Goal: Check status: Check status

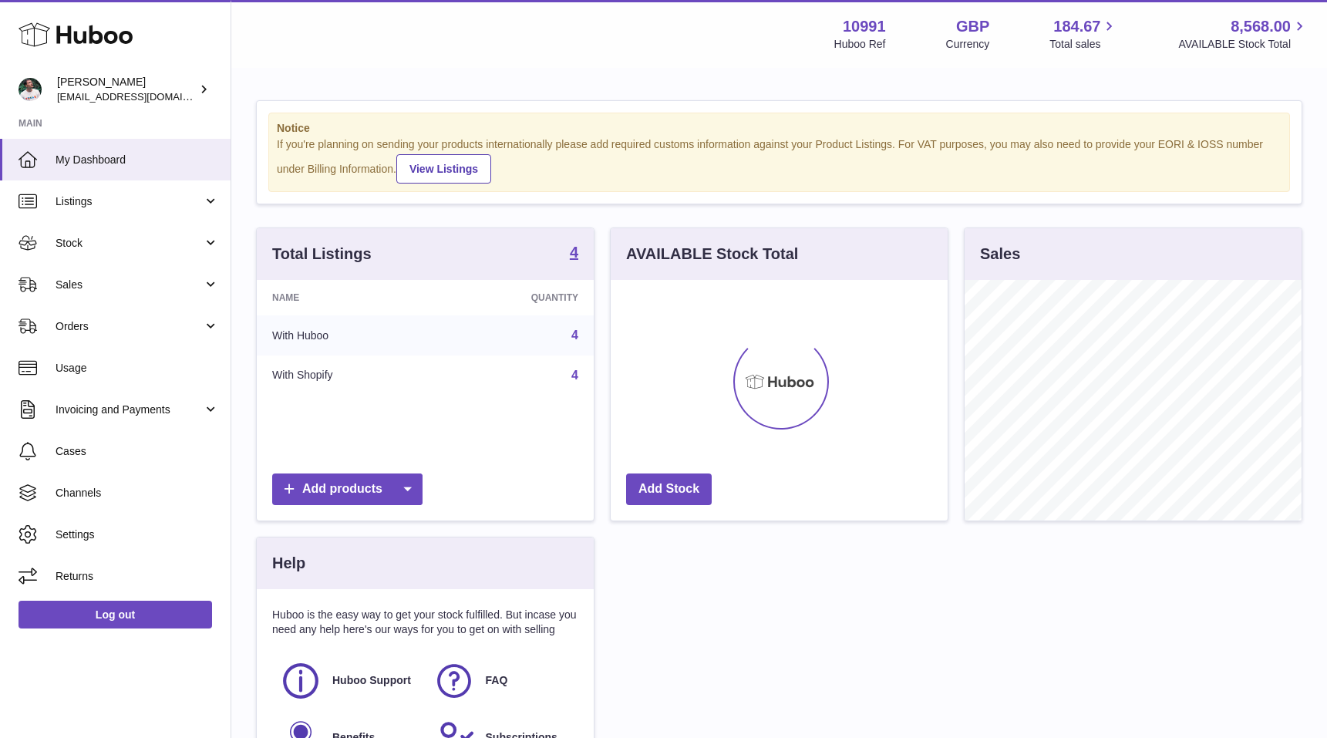
scroll to position [241, 337]
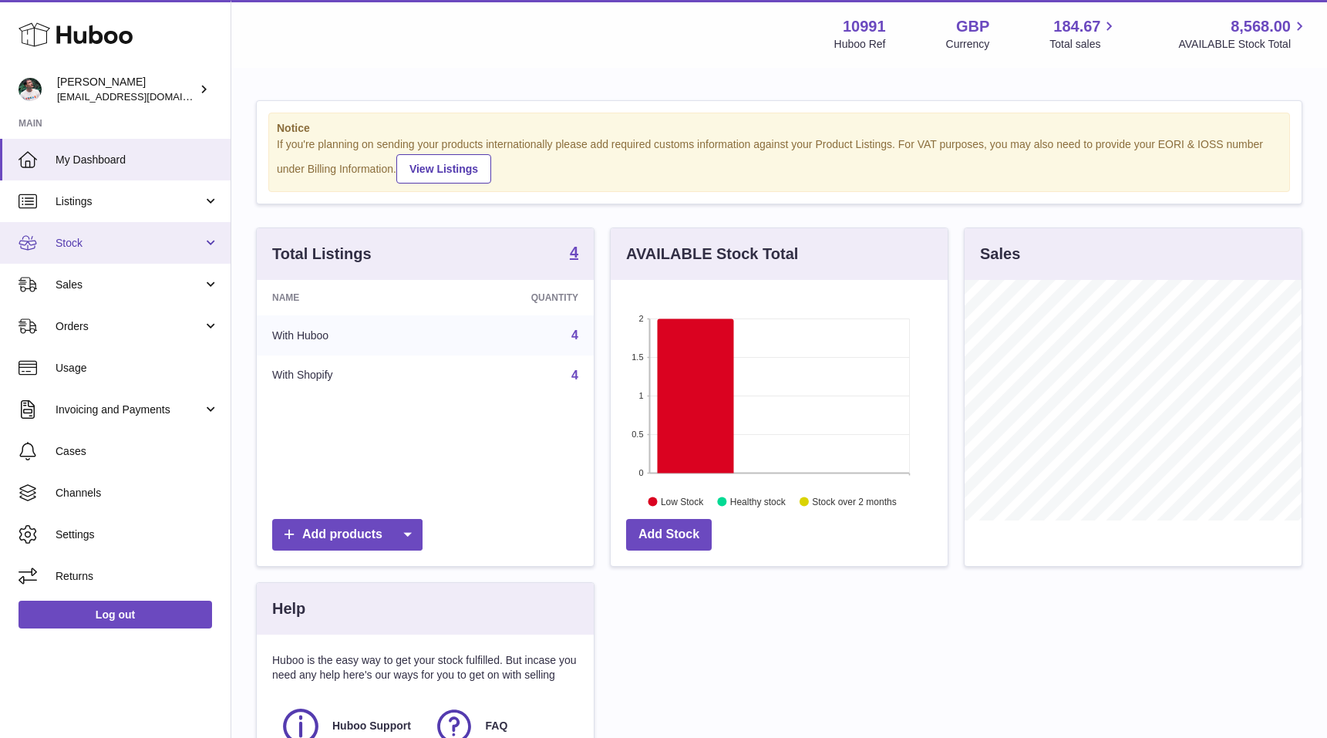
click at [134, 251] on link "Stock" at bounding box center [115, 243] width 231 height 42
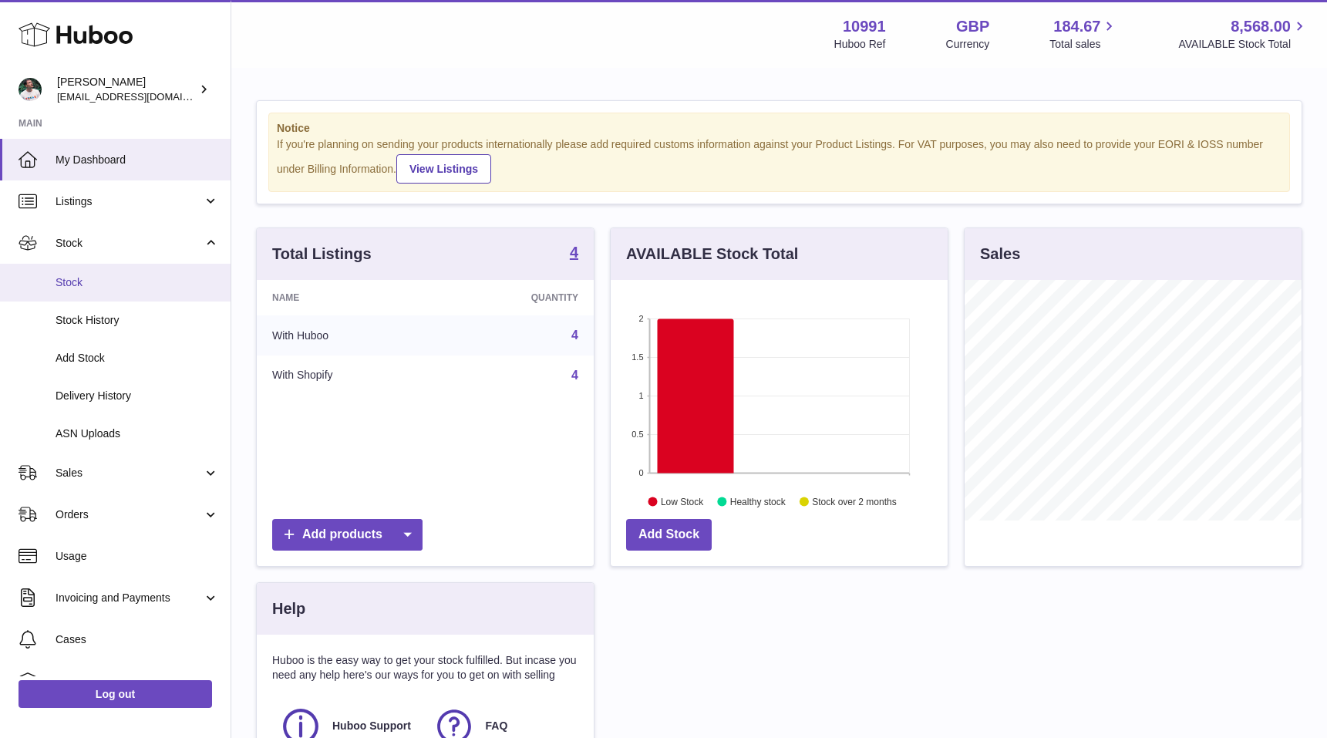
click at [129, 278] on span "Stock" at bounding box center [137, 282] width 163 height 15
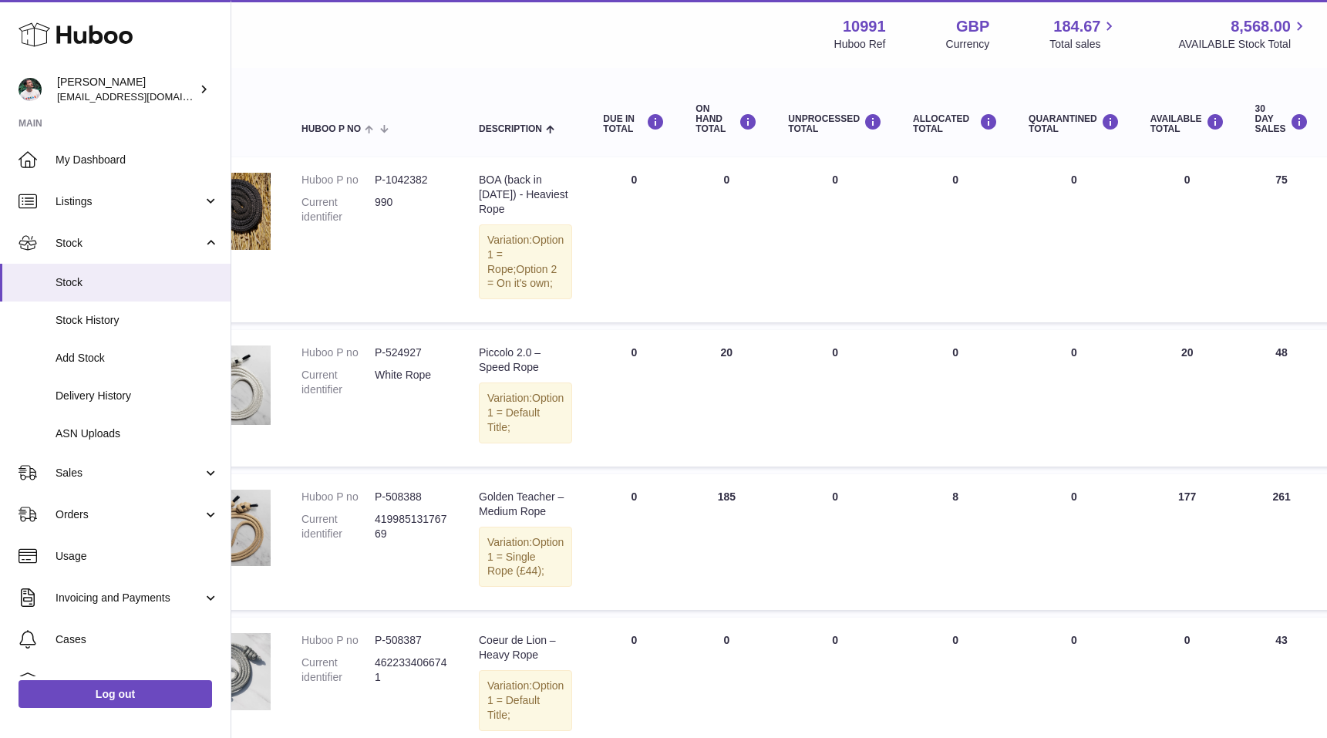
scroll to position [150, 19]
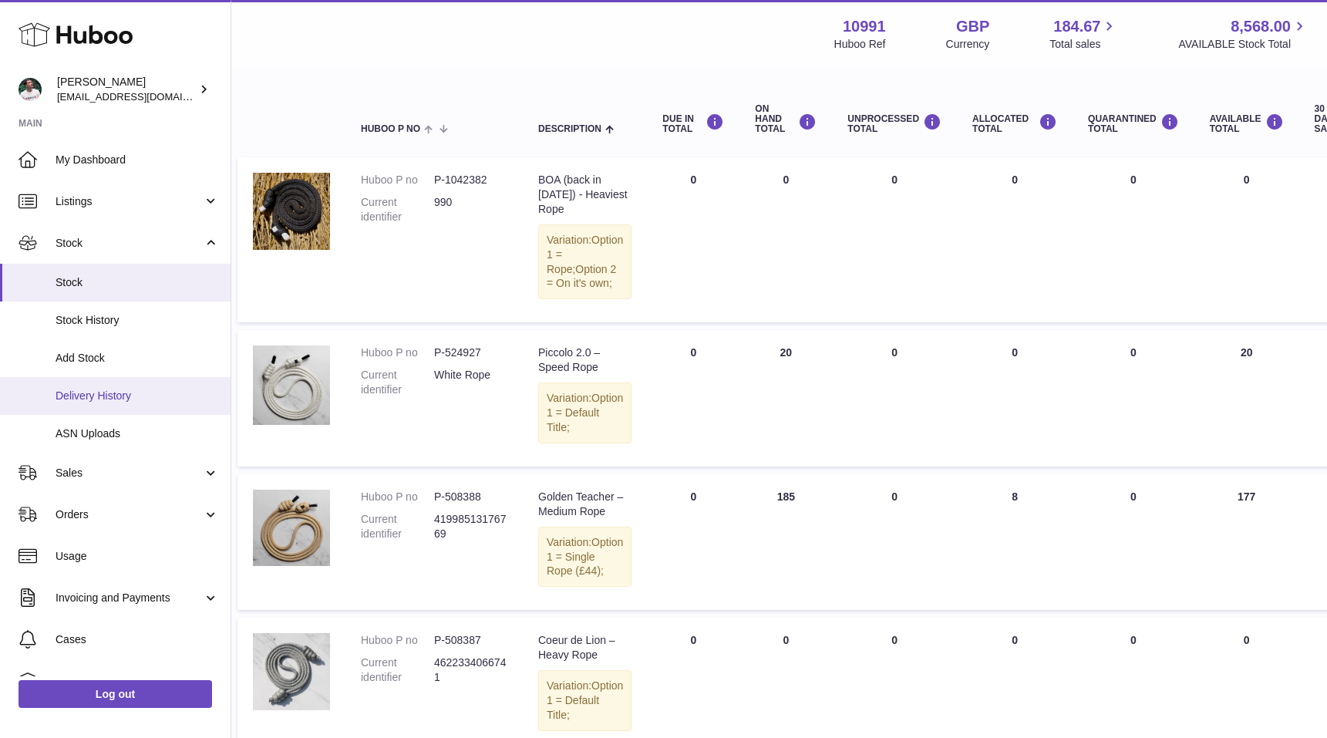
click at [61, 390] on span "Delivery History" at bounding box center [137, 396] width 163 height 15
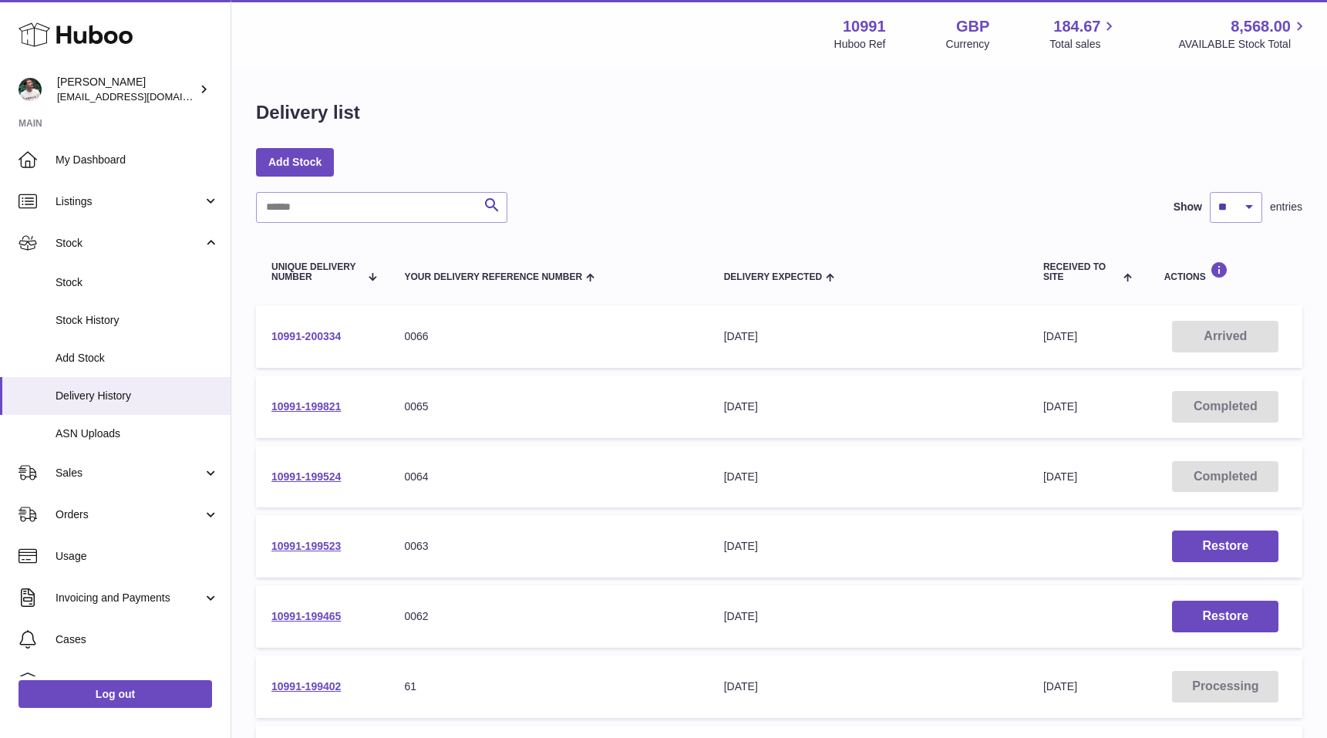
click at [303, 339] on link "10991-200334" at bounding box center [305, 336] width 69 height 12
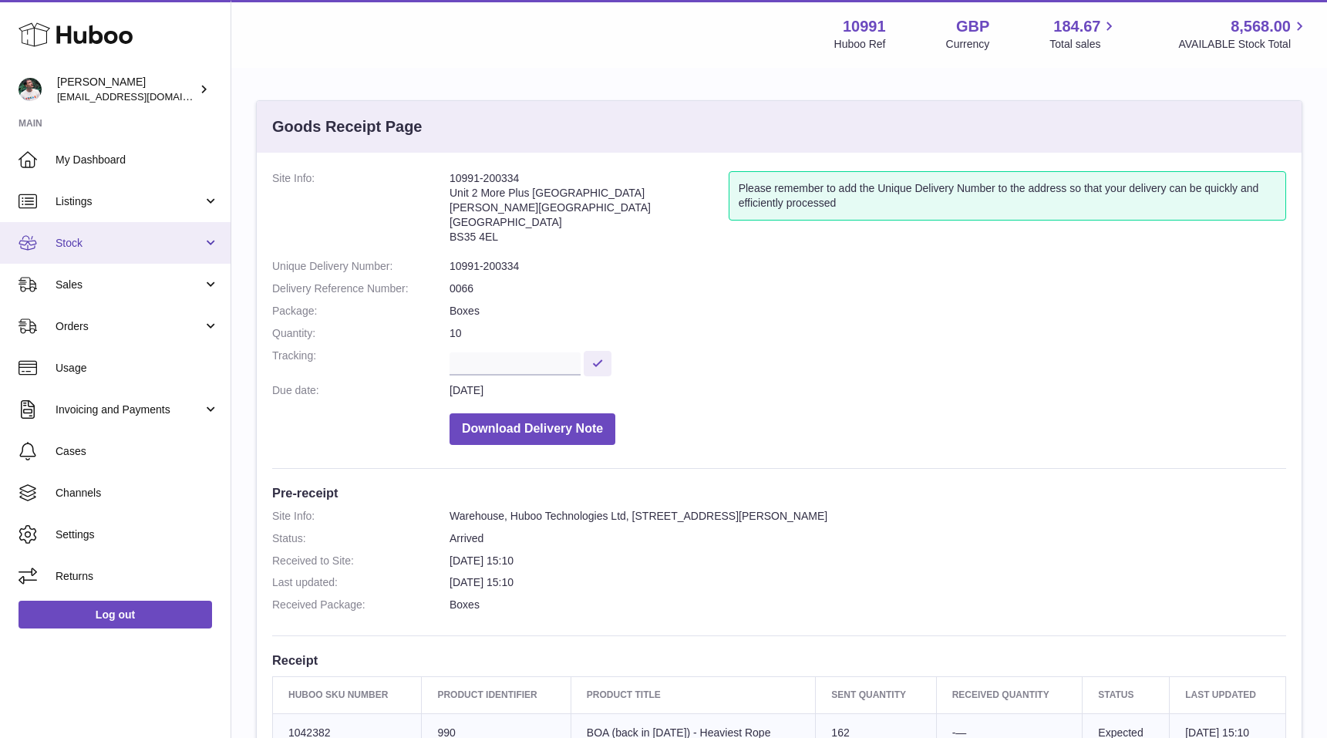
click at [113, 254] on link "Stock" at bounding box center [115, 243] width 231 height 42
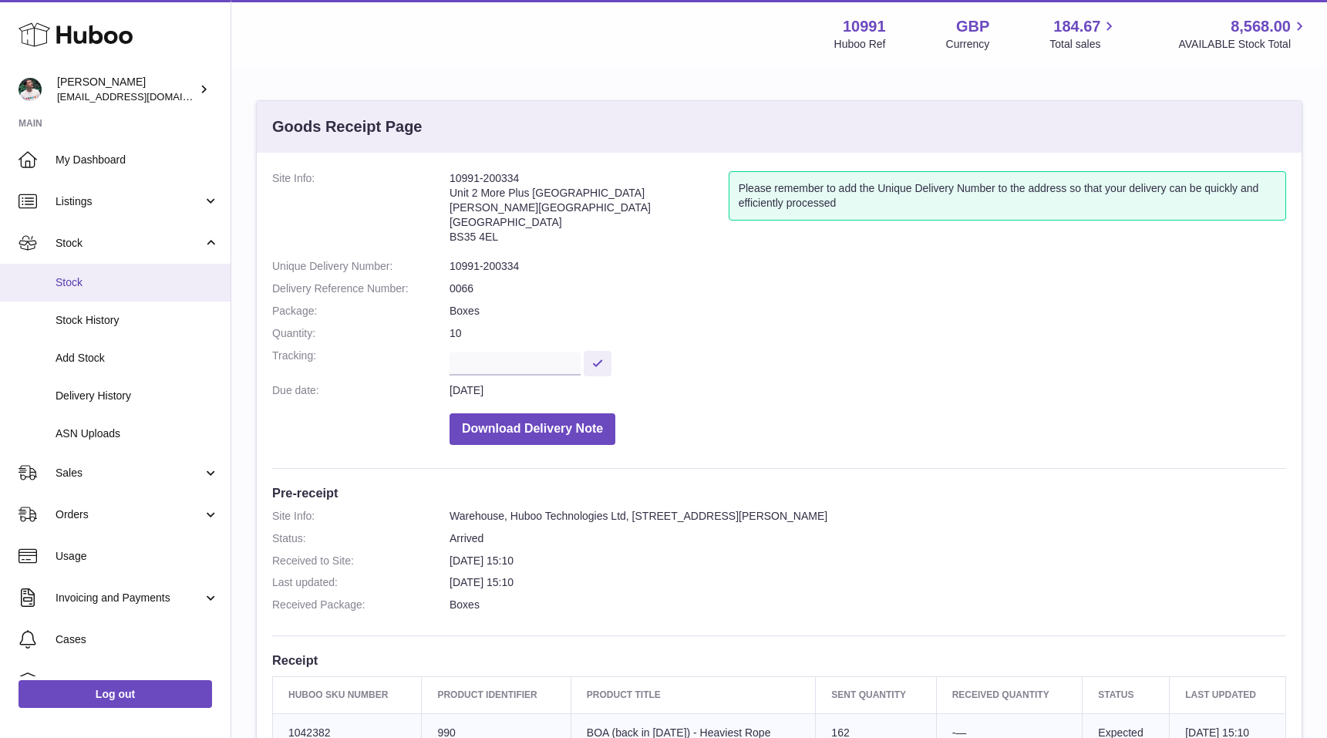
click at [103, 281] on span "Stock" at bounding box center [137, 282] width 163 height 15
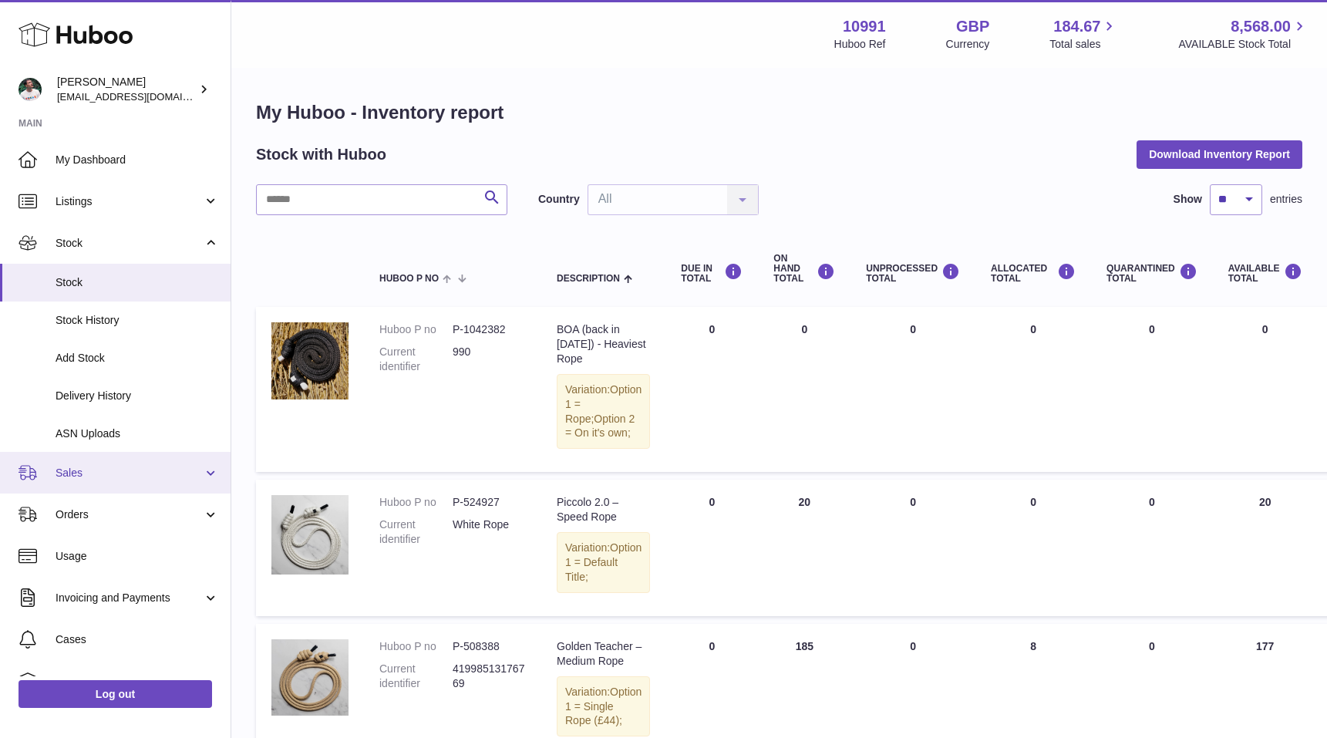
click at [167, 461] on link "Sales" at bounding box center [115, 473] width 231 height 42
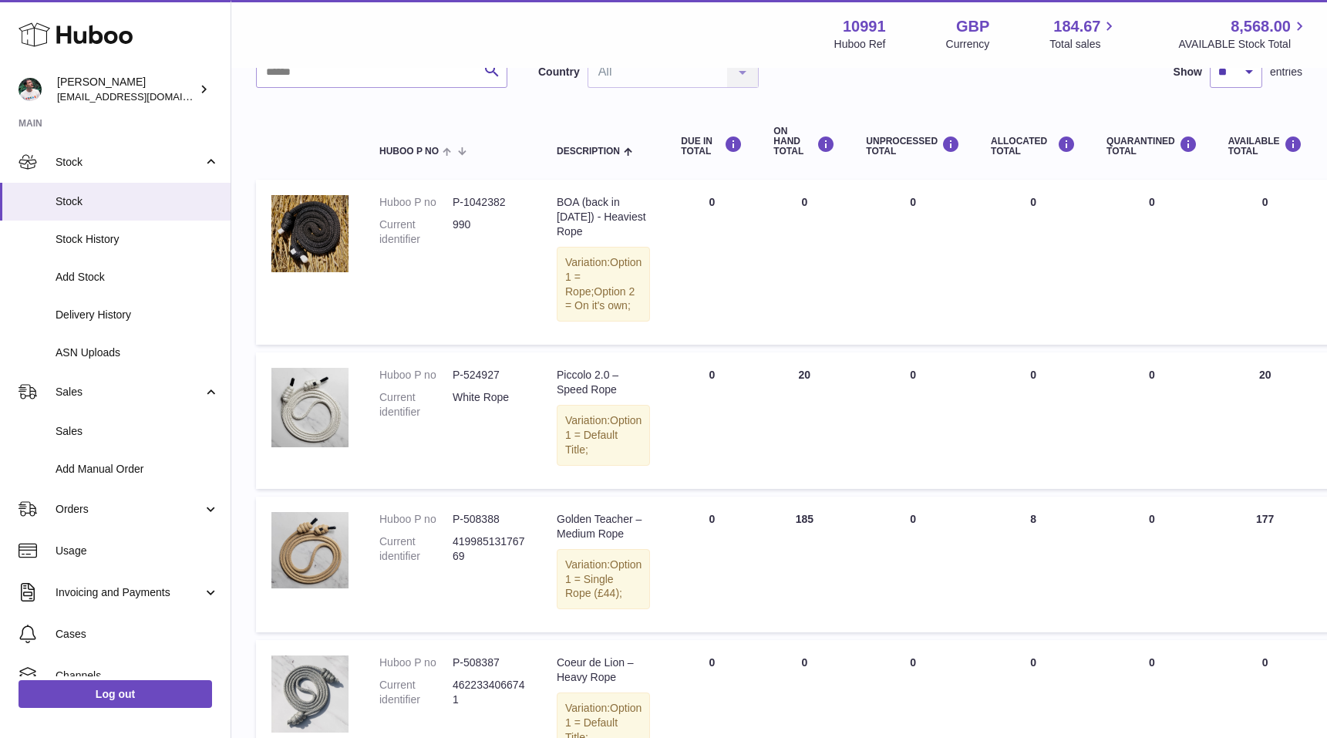
scroll to position [139, 0]
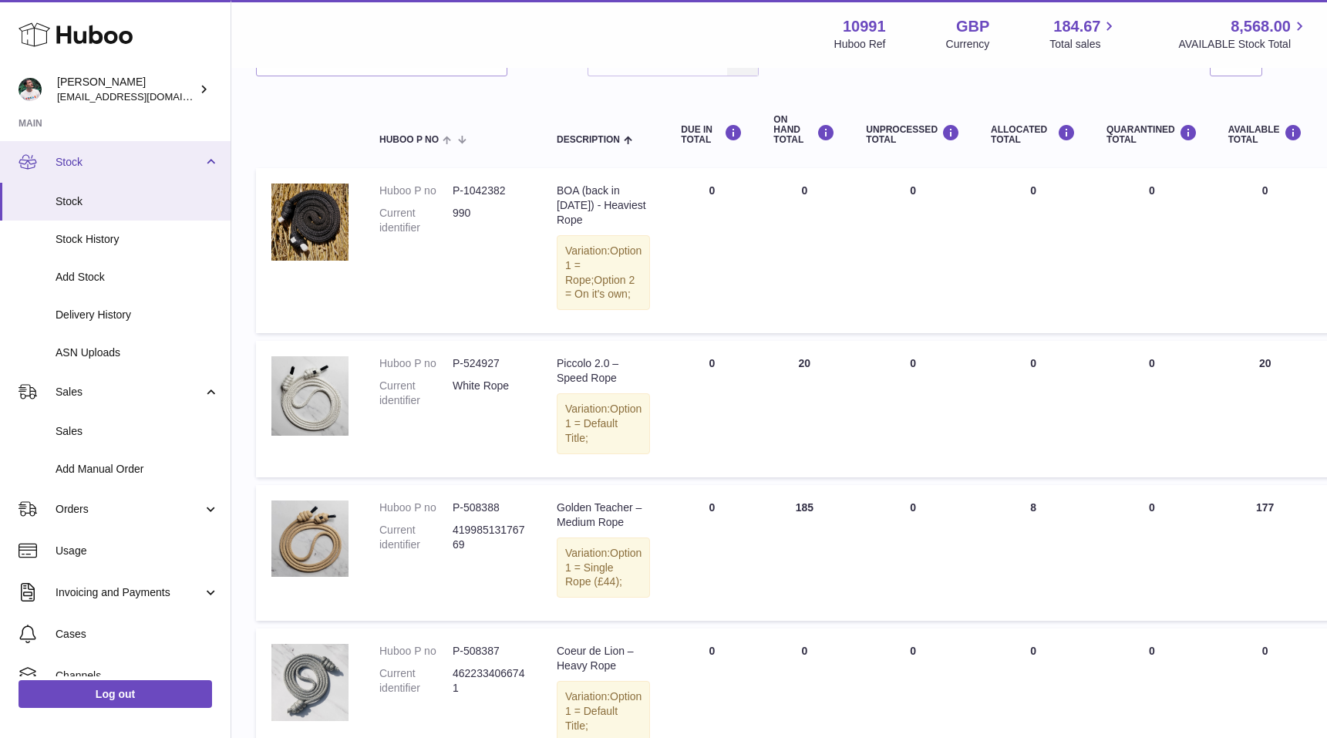
click at [99, 173] on link "Stock" at bounding box center [115, 162] width 231 height 42
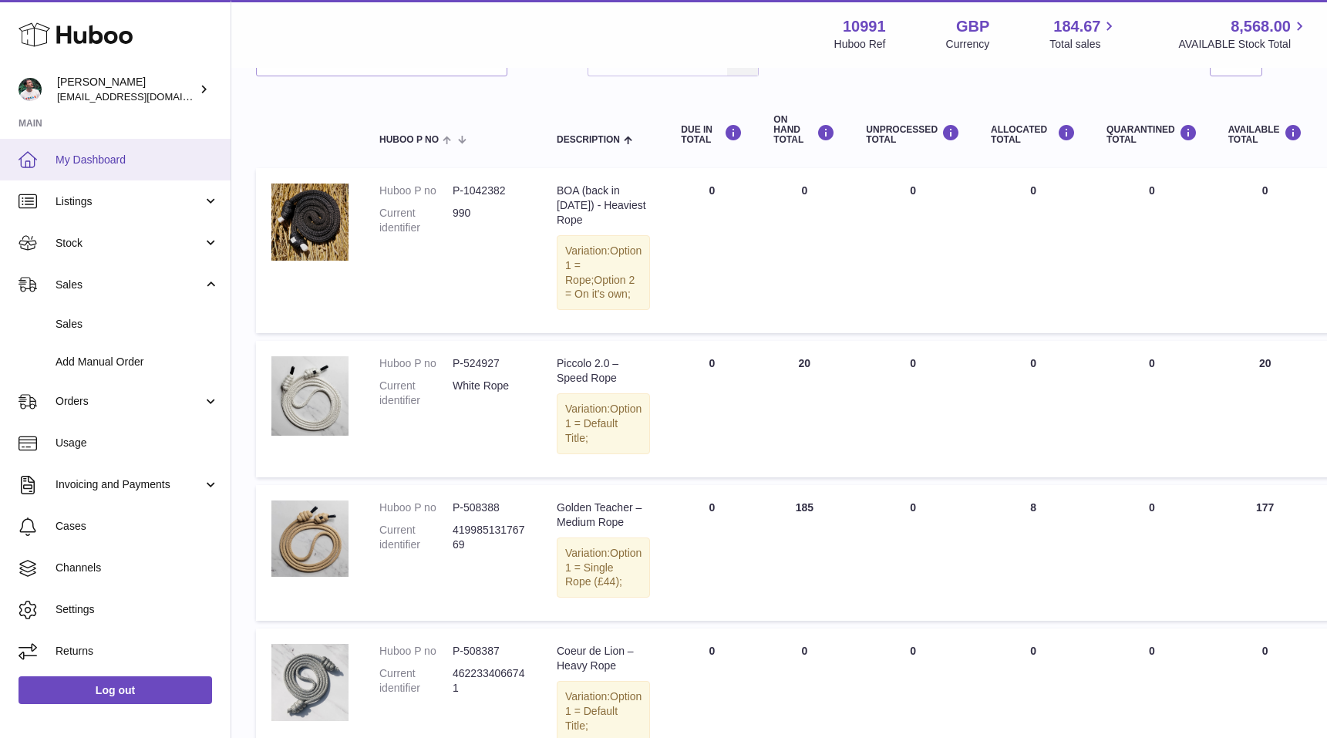
scroll to position [0, 0]
click at [106, 164] on span "My Dashboard" at bounding box center [137, 160] width 163 height 15
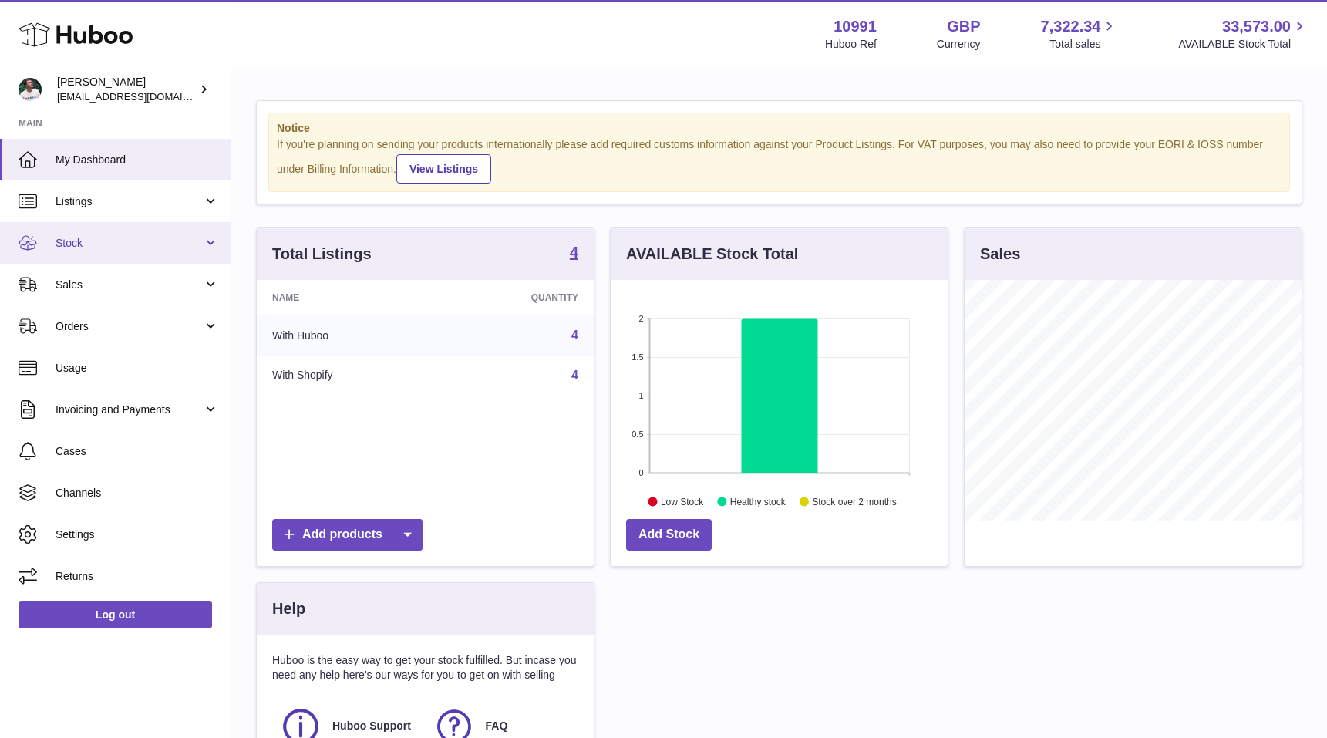
scroll to position [241, 337]
click at [97, 238] on span "Stock" at bounding box center [129, 243] width 147 height 15
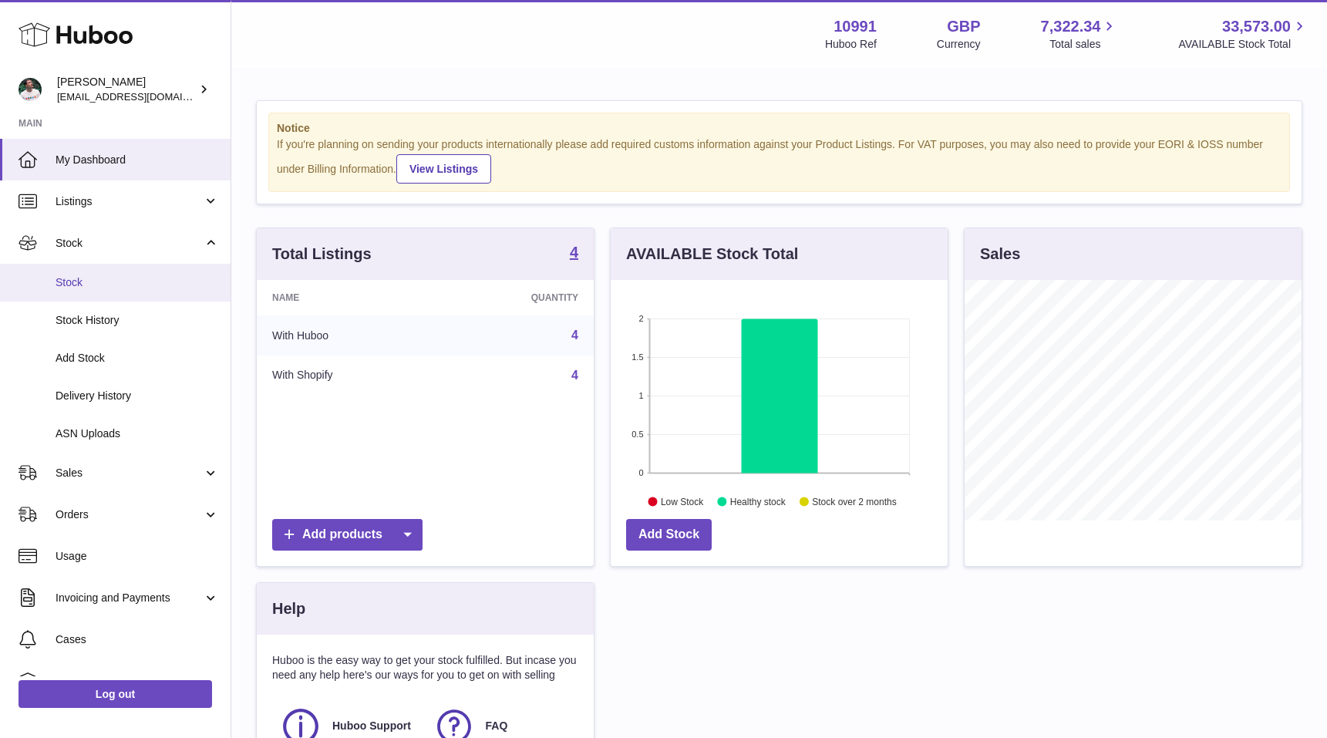
click at [94, 278] on span "Stock" at bounding box center [137, 282] width 163 height 15
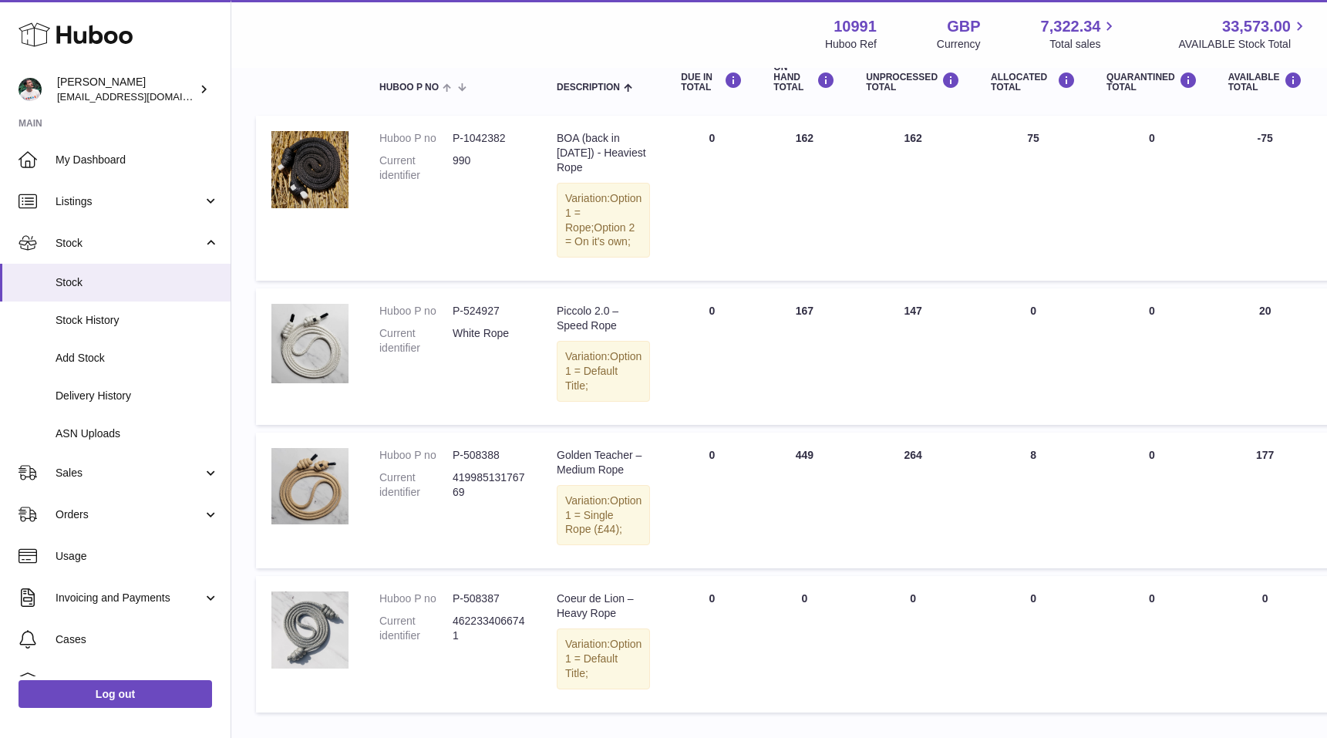
scroll to position [193, 0]
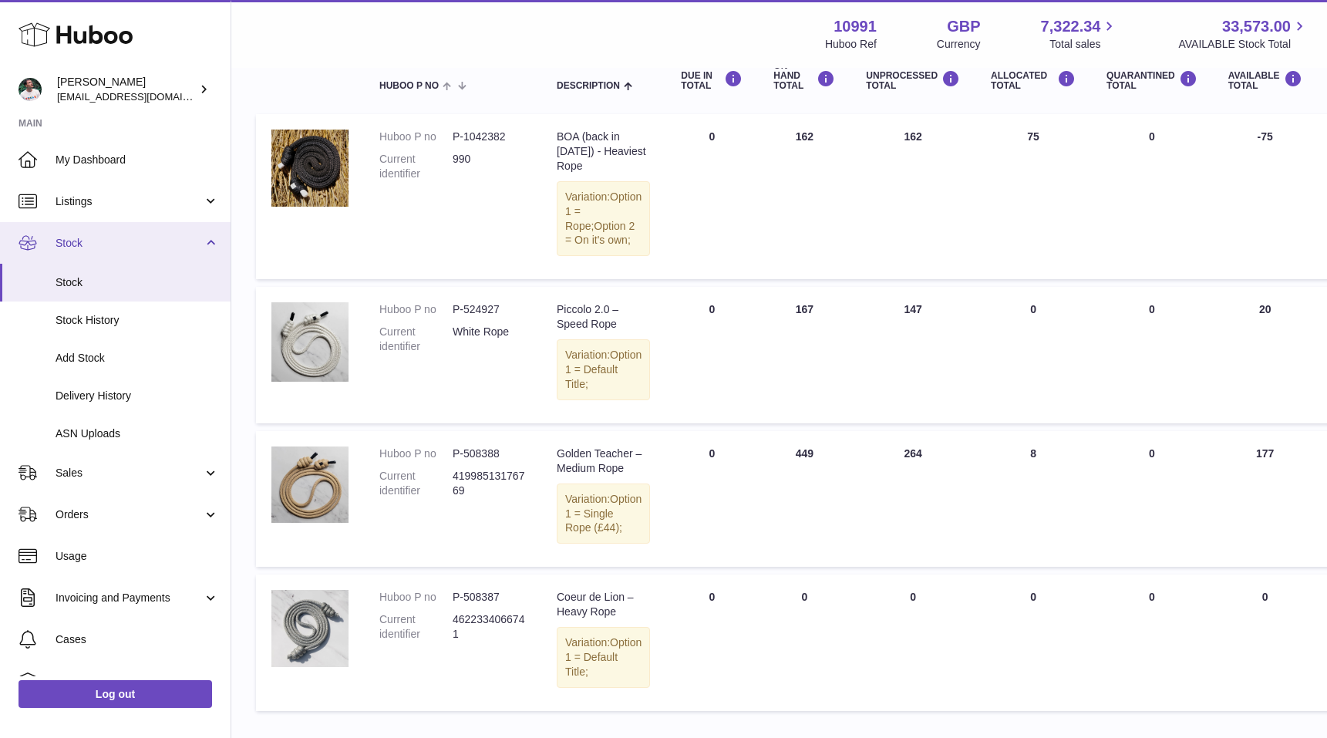
click at [106, 246] on span "Stock" at bounding box center [129, 243] width 147 height 15
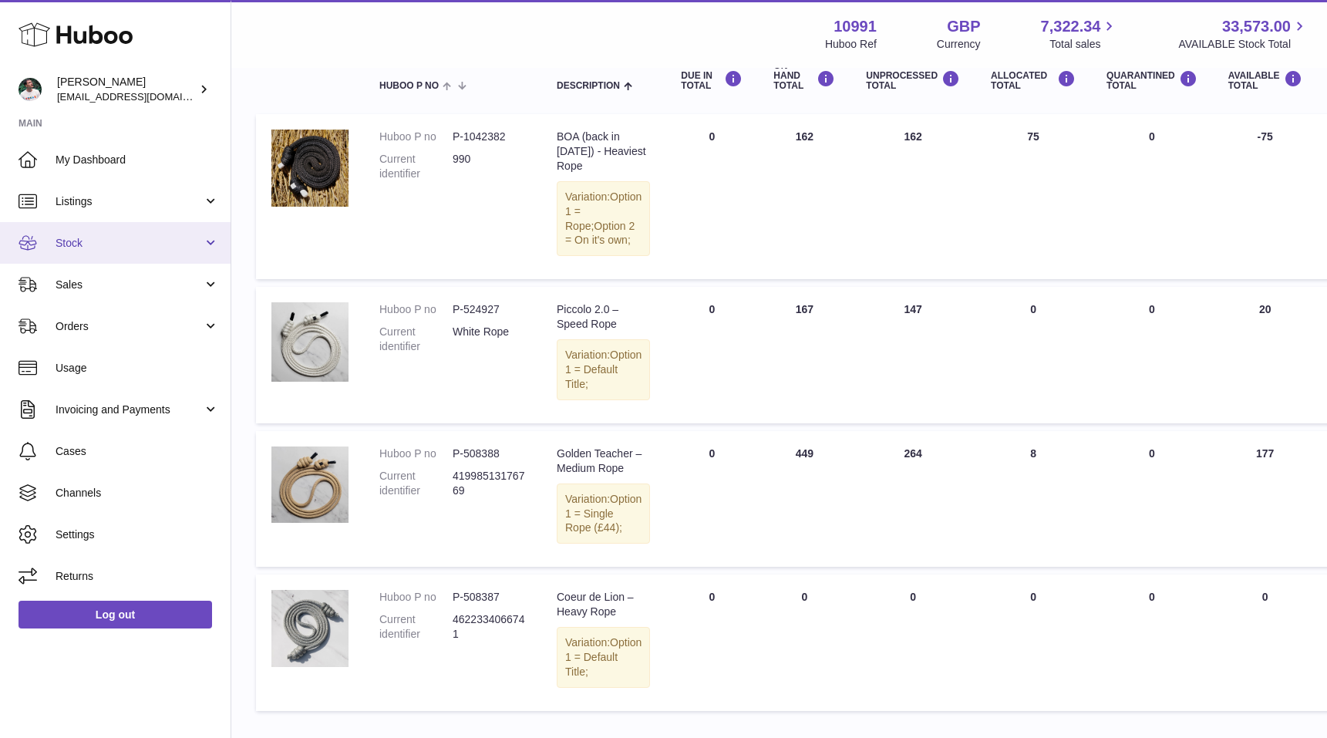
click at [101, 257] on link "Stock" at bounding box center [115, 243] width 231 height 42
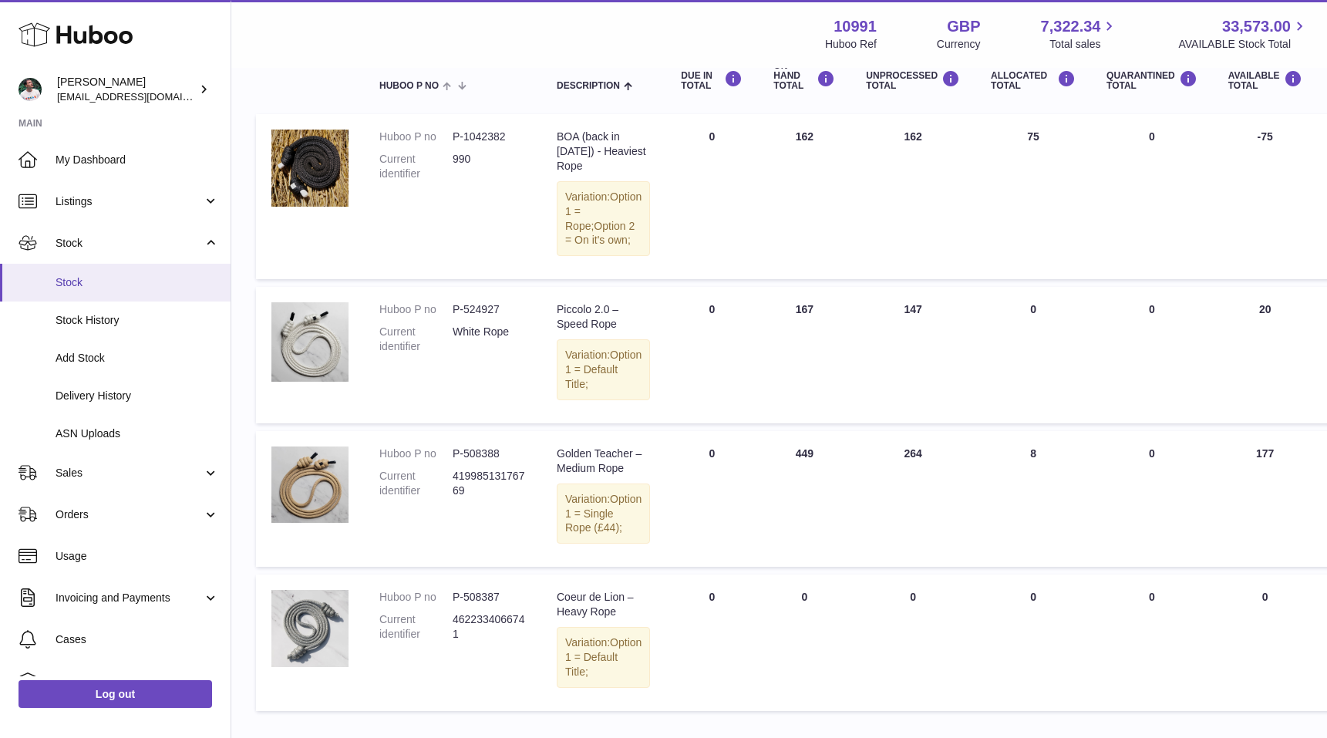
click at [96, 280] on span "Stock" at bounding box center [137, 282] width 163 height 15
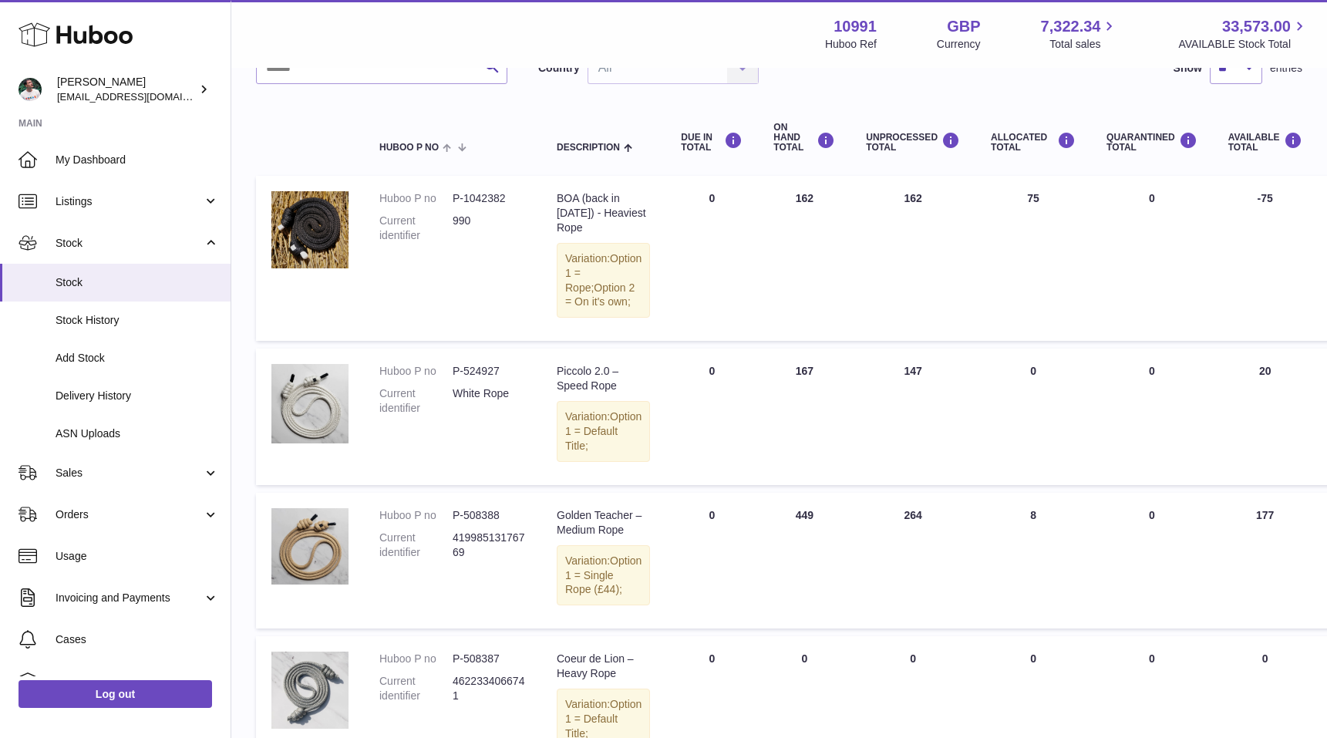
scroll to position [129, 0]
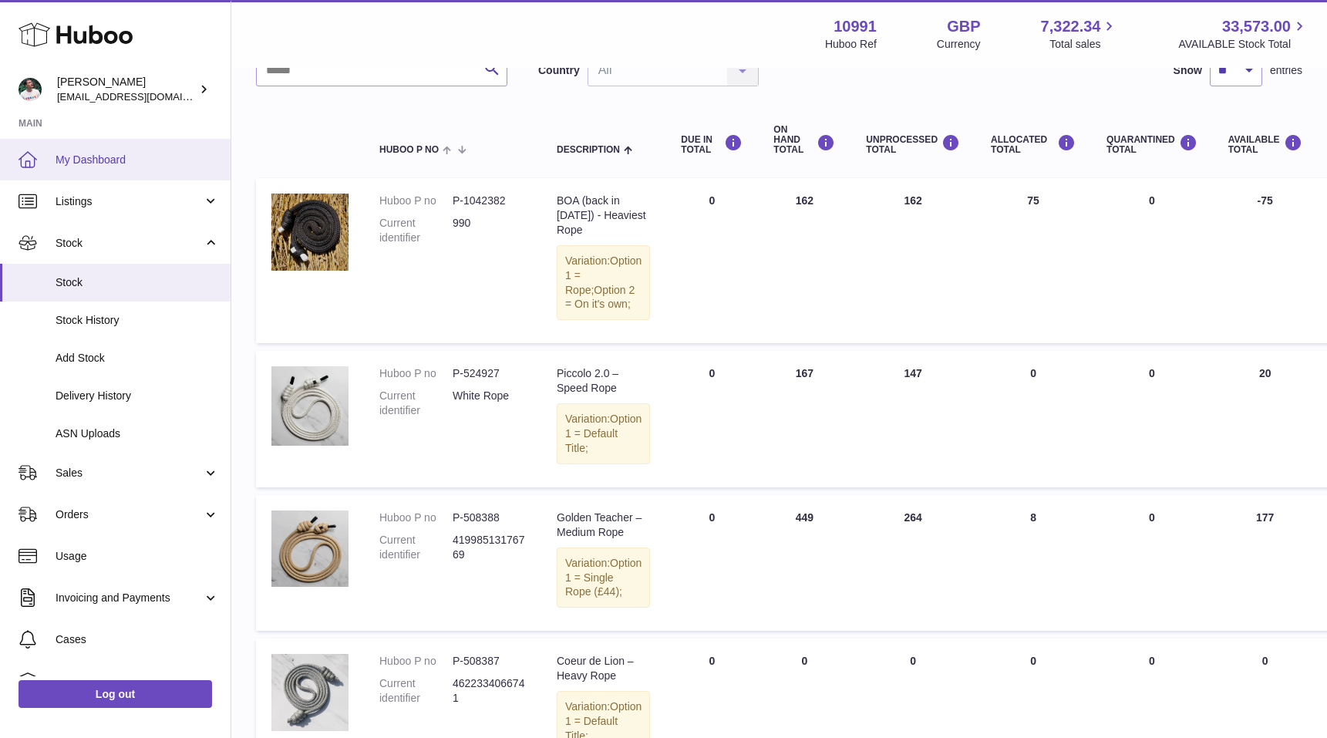
click at [102, 173] on link "My Dashboard" at bounding box center [115, 160] width 231 height 42
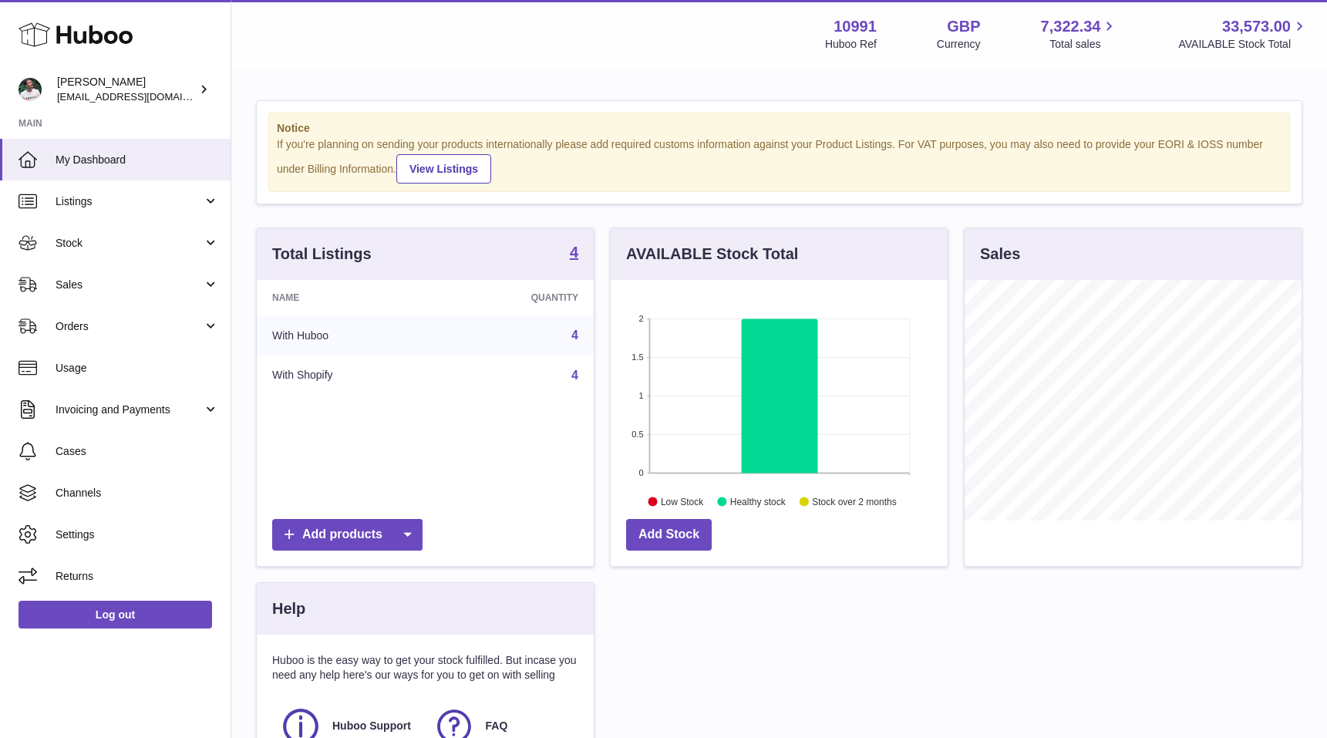
scroll to position [241, 337]
click at [168, 228] on link "Stock" at bounding box center [115, 243] width 231 height 42
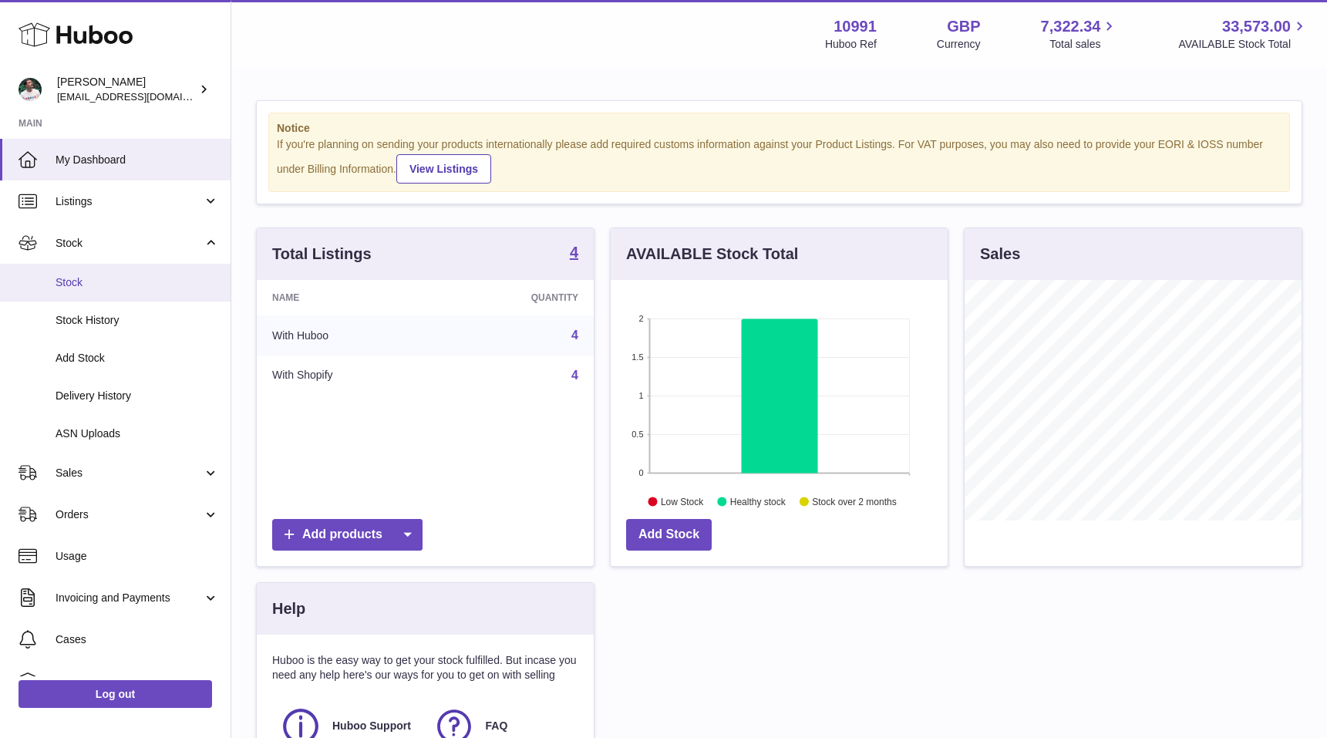
click at [133, 276] on span "Stock" at bounding box center [137, 282] width 163 height 15
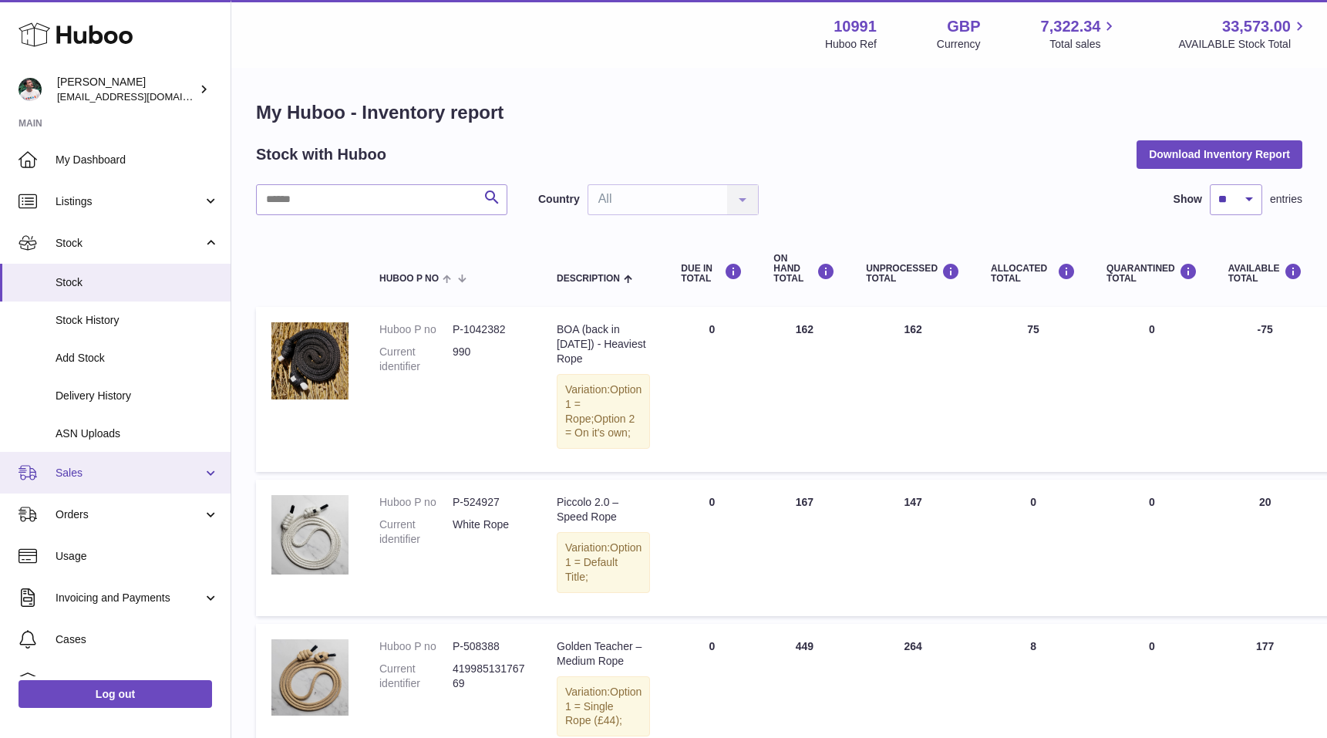
click at [106, 470] on span "Sales" at bounding box center [129, 473] width 147 height 15
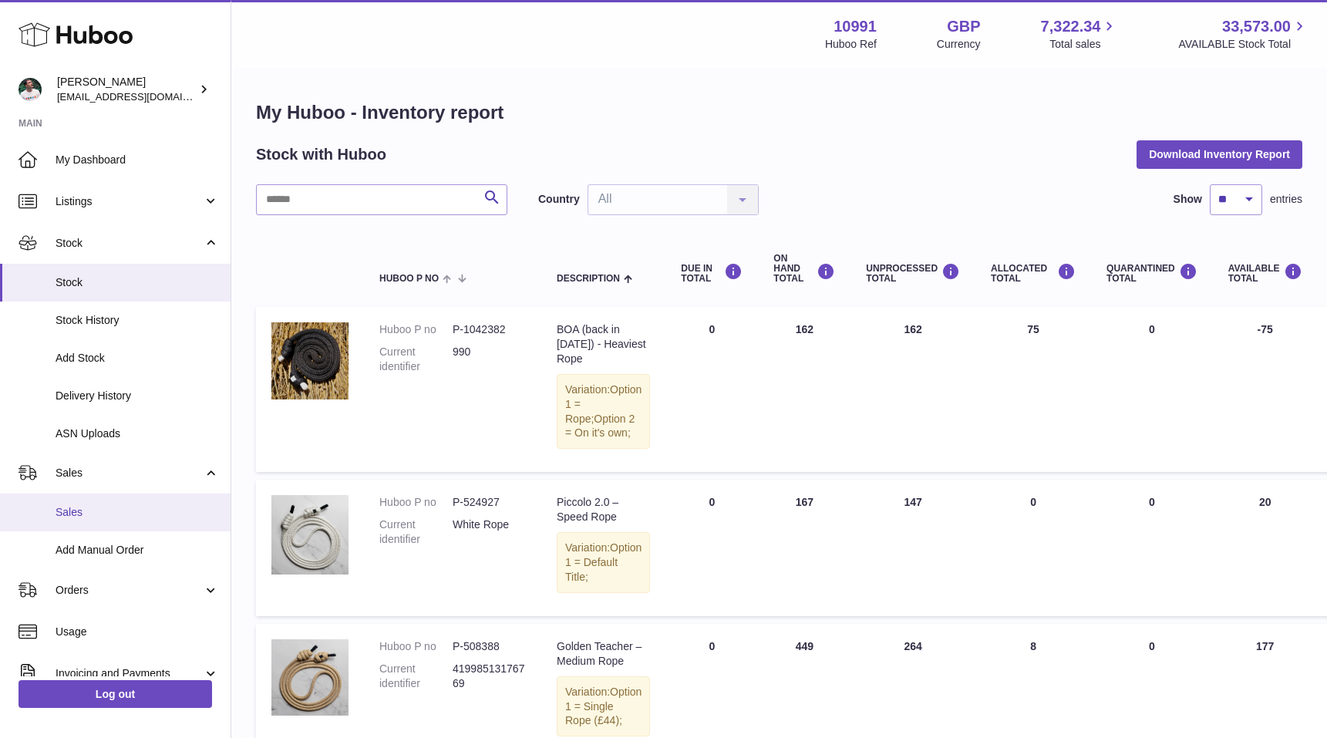
click at [101, 507] on span "Sales" at bounding box center [137, 512] width 163 height 15
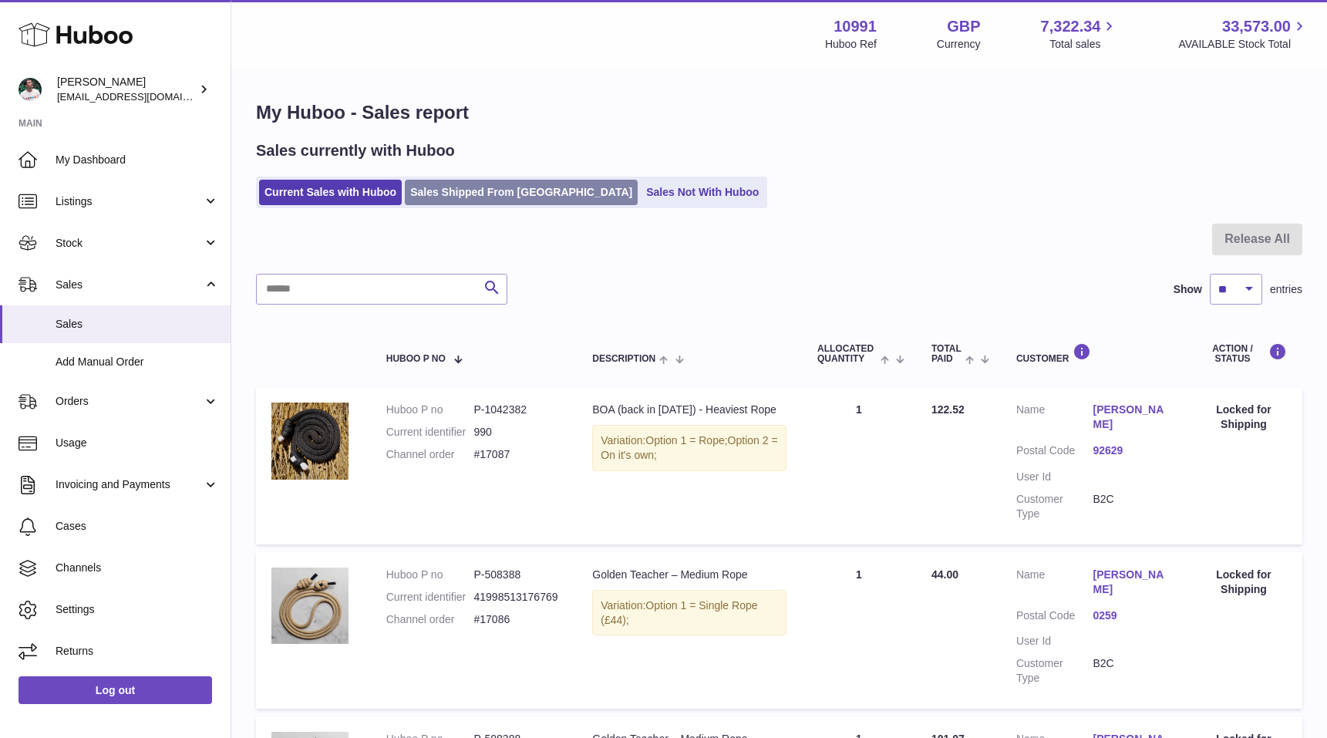
click at [473, 195] on link "Sales Shipped From [GEOGRAPHIC_DATA]" at bounding box center [521, 192] width 233 height 25
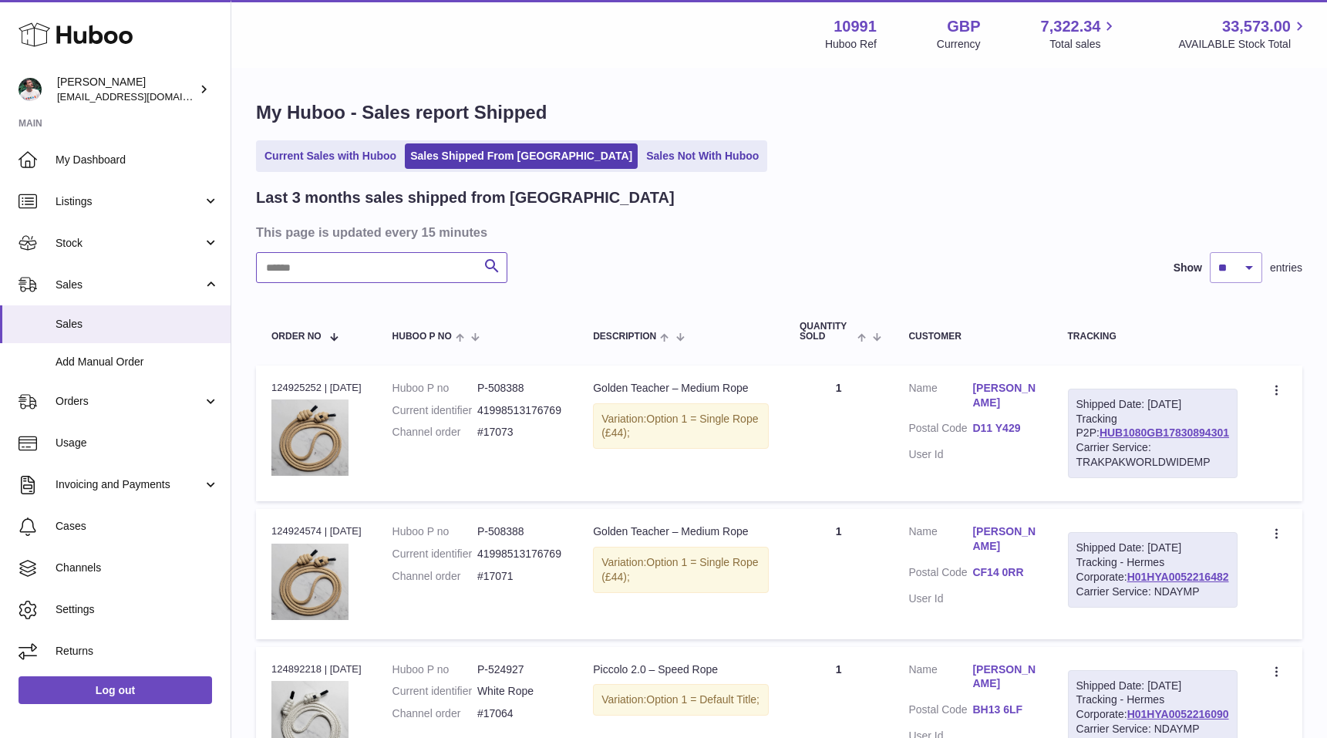
click at [325, 276] on input "text" at bounding box center [381, 267] width 251 height 31
type input "******"
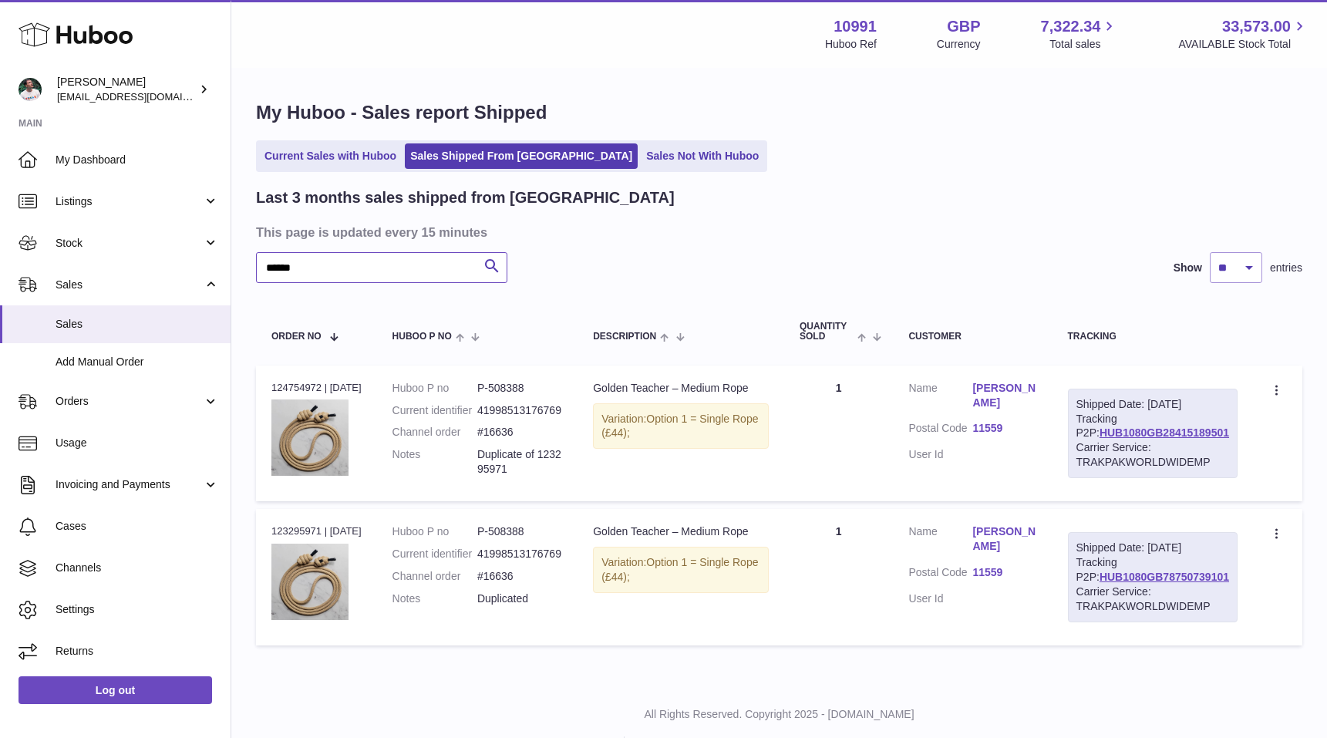
scroll to position [21, 0]
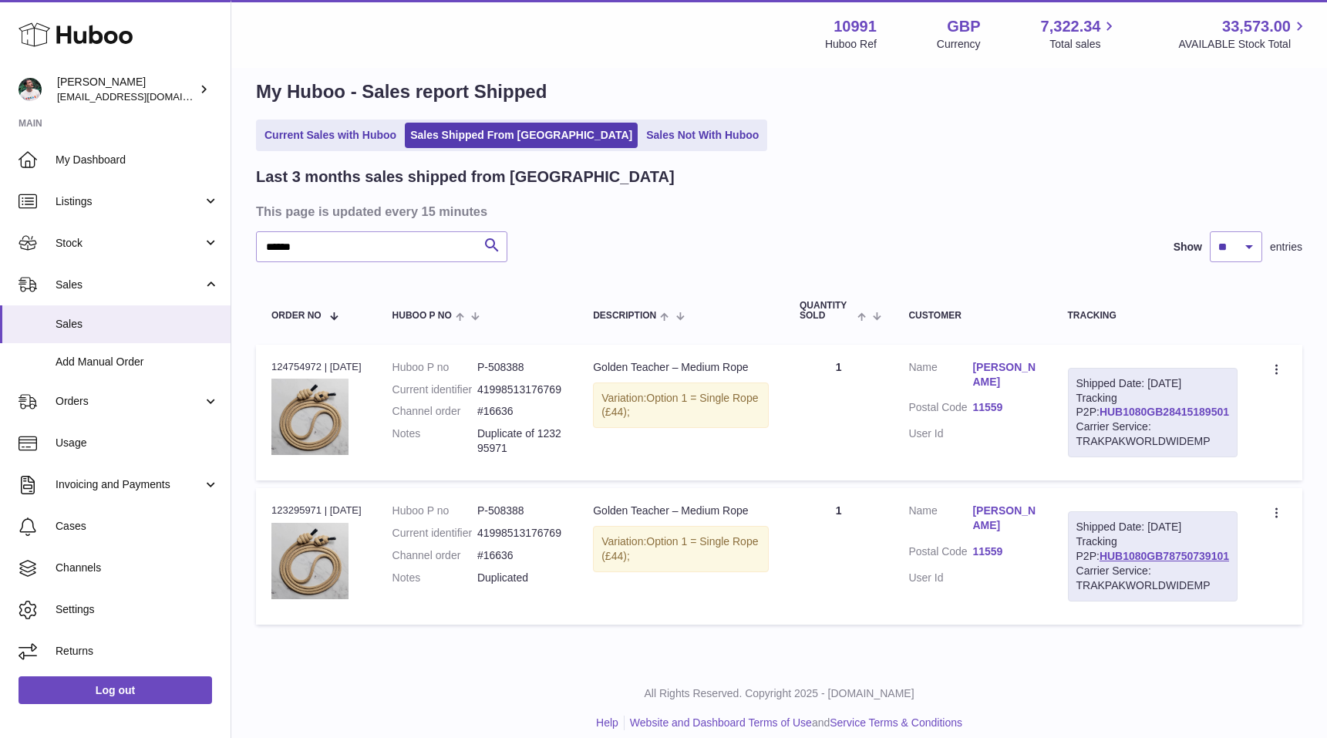
click at [1191, 418] on link "HUB1080GB28415189501" at bounding box center [1165, 412] width 130 height 12
click at [369, 253] on input "******" at bounding box center [381, 246] width 251 height 31
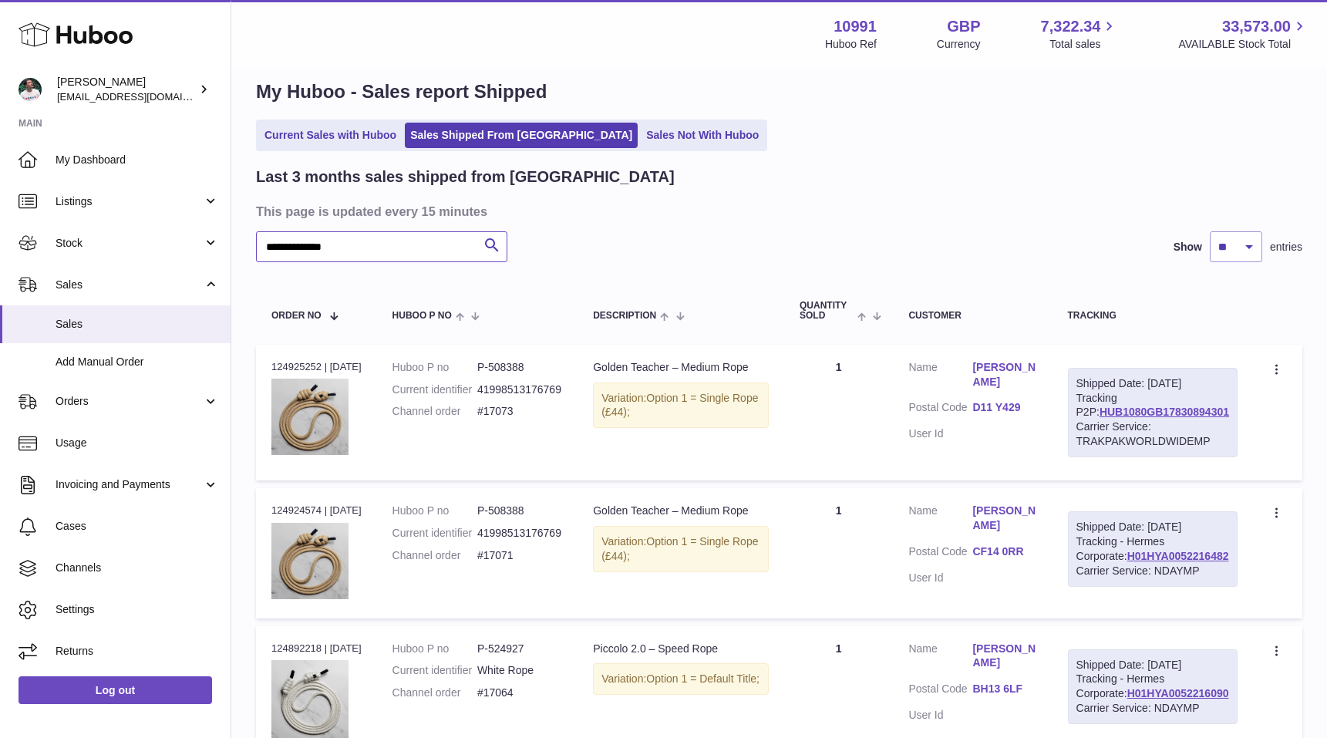
type input "**********"
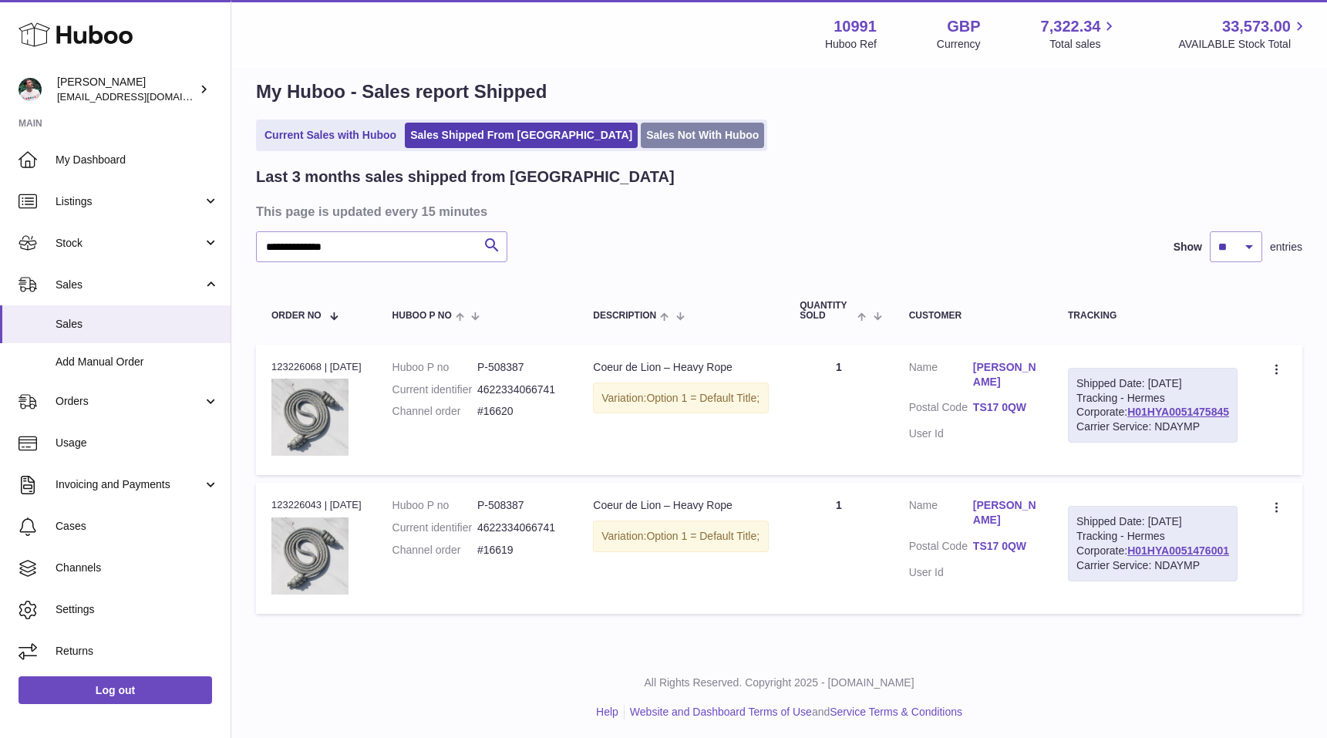
click at [641, 141] on link "Sales Not With Huboo" at bounding box center [702, 135] width 123 height 25
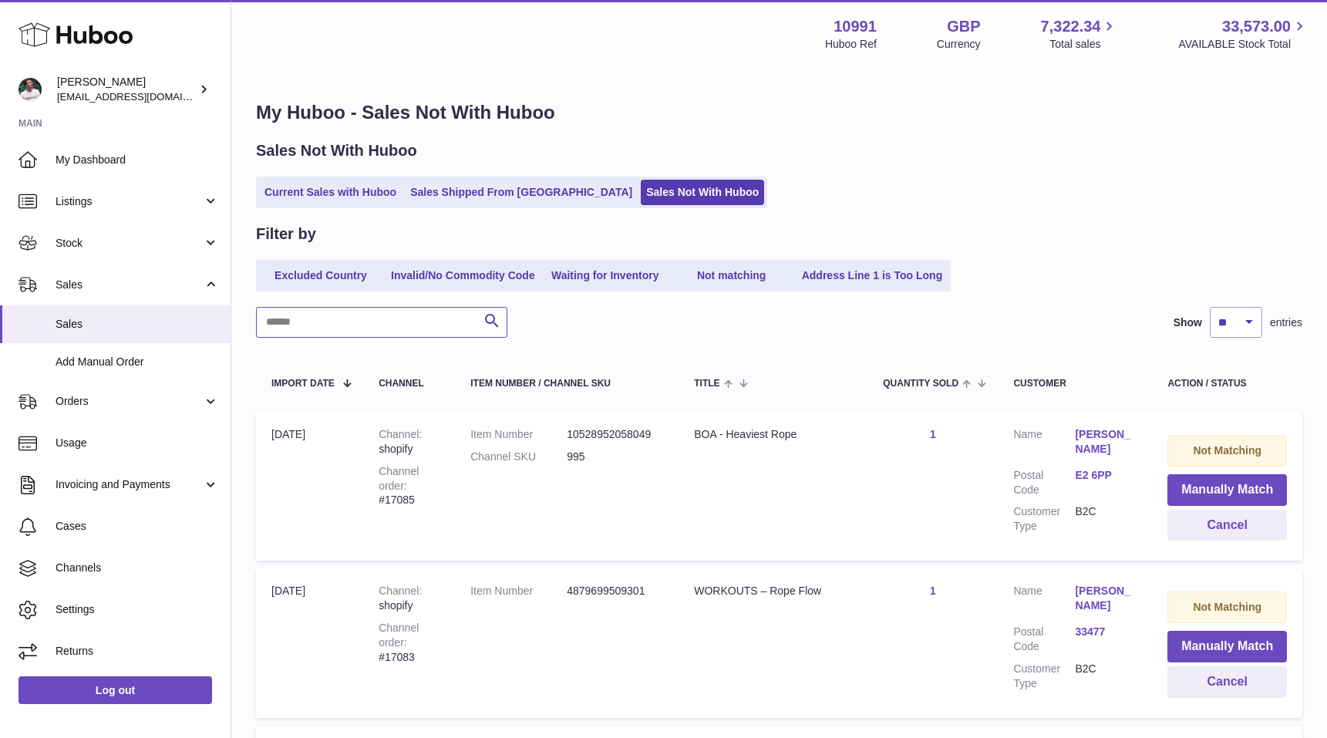
click at [342, 330] on input "text" at bounding box center [381, 322] width 251 height 31
type input "**********"
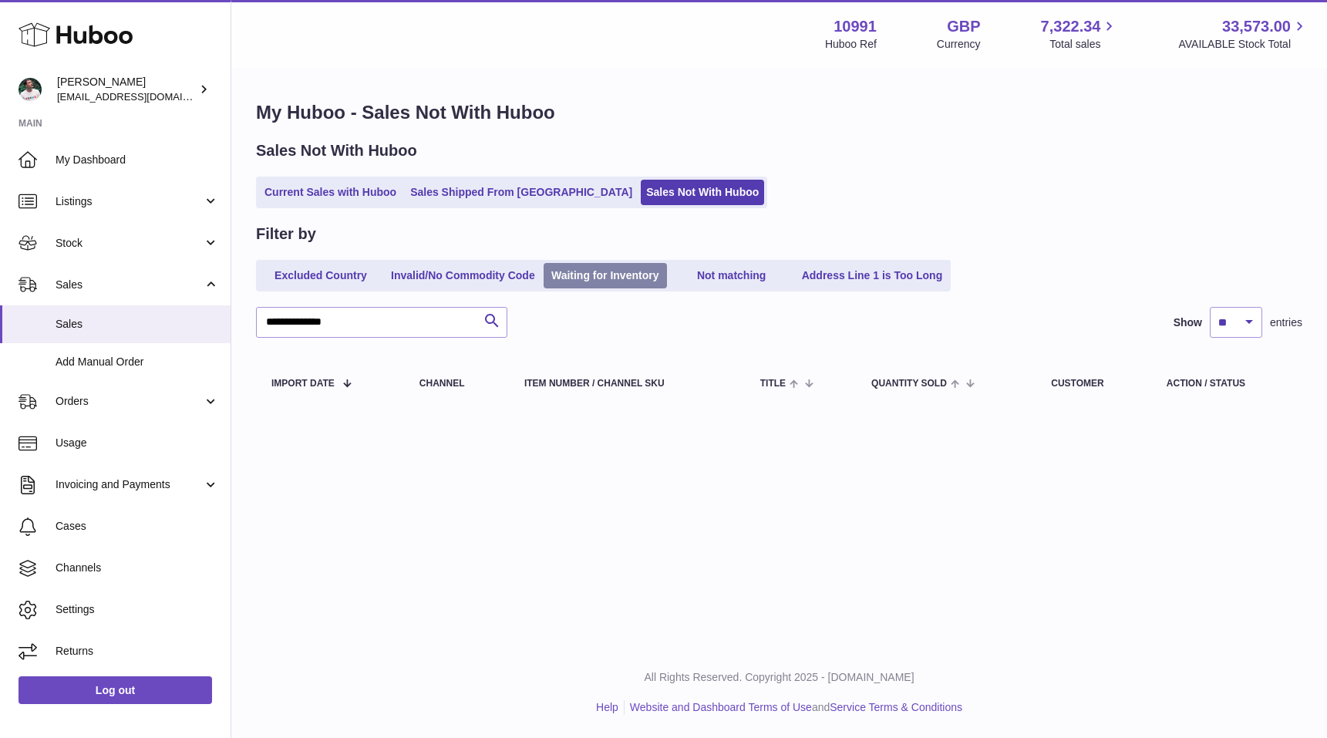
click at [579, 274] on link "Waiting for Inventory" at bounding box center [605, 275] width 123 height 25
click at [358, 194] on link "Current Sales with Huboo" at bounding box center [330, 192] width 143 height 25
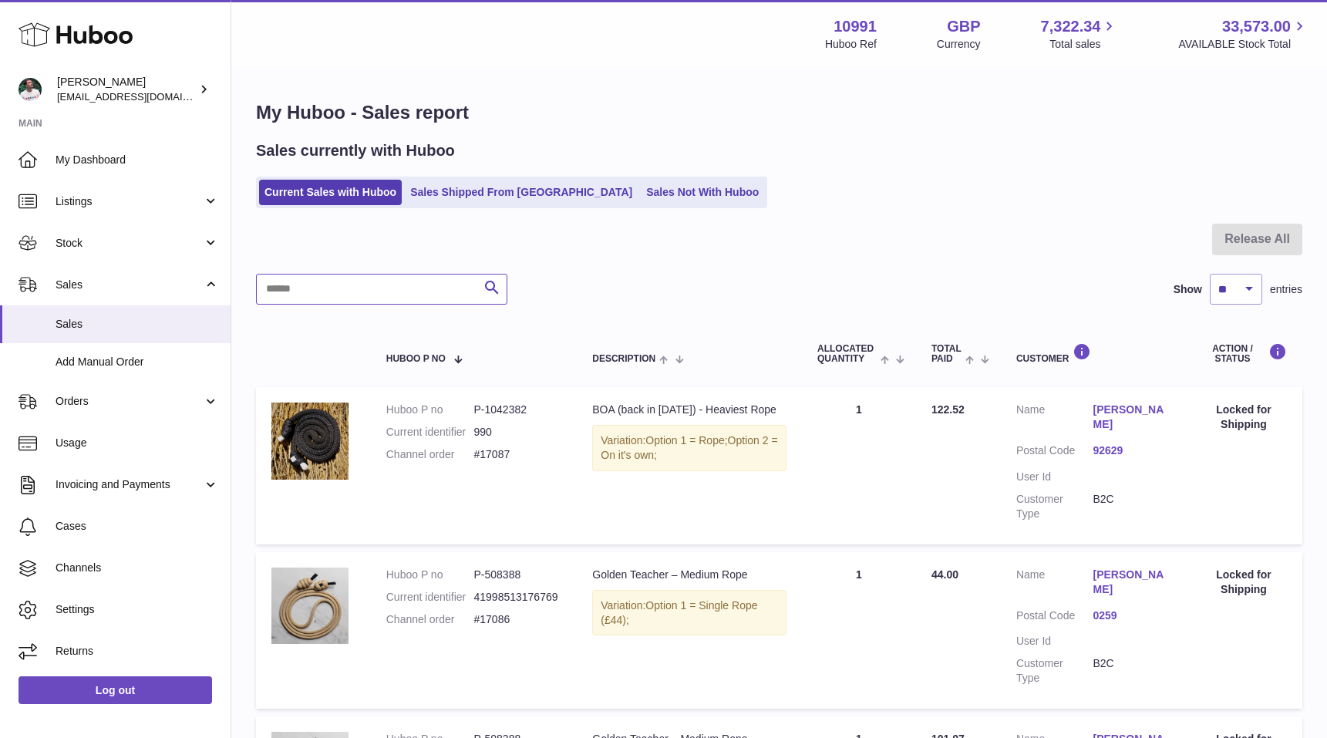
click at [369, 288] on input "text" at bounding box center [381, 289] width 251 height 31
type input "**********"
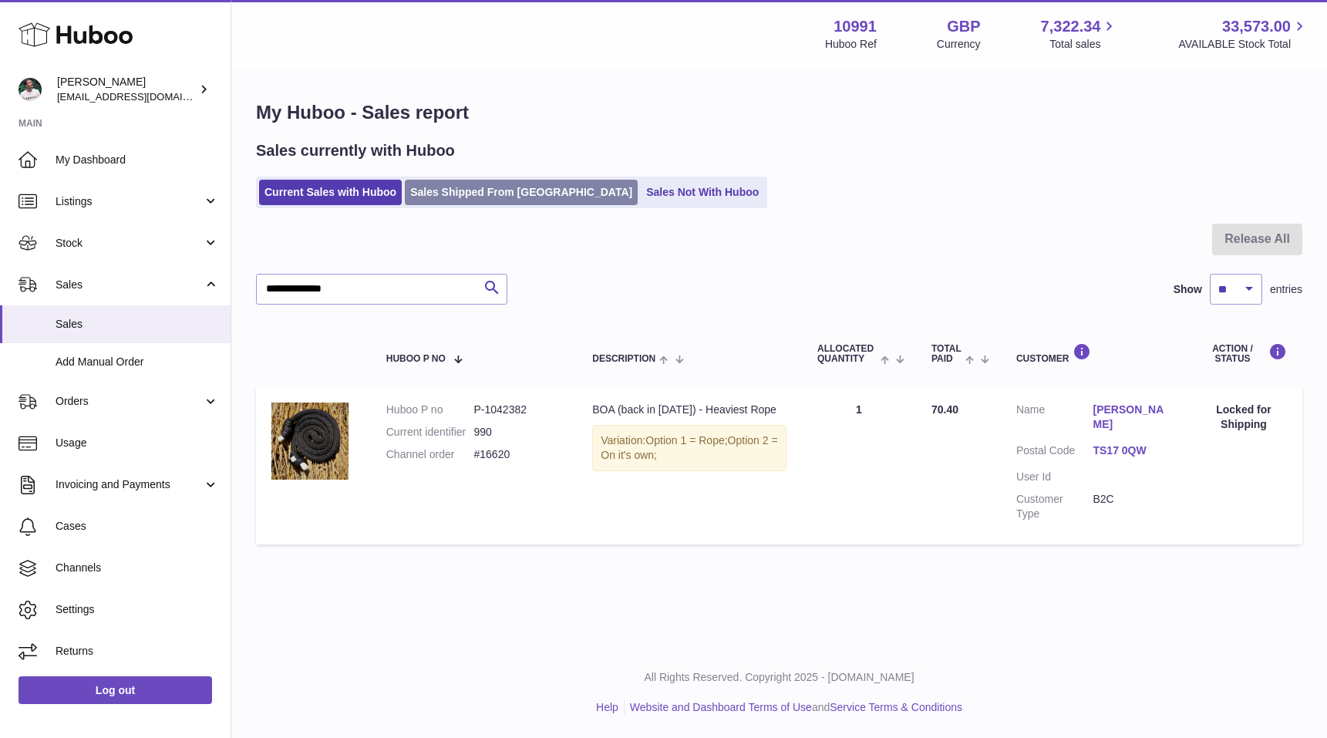
click at [465, 184] on link "Sales Shipped From [GEOGRAPHIC_DATA]" at bounding box center [521, 192] width 233 height 25
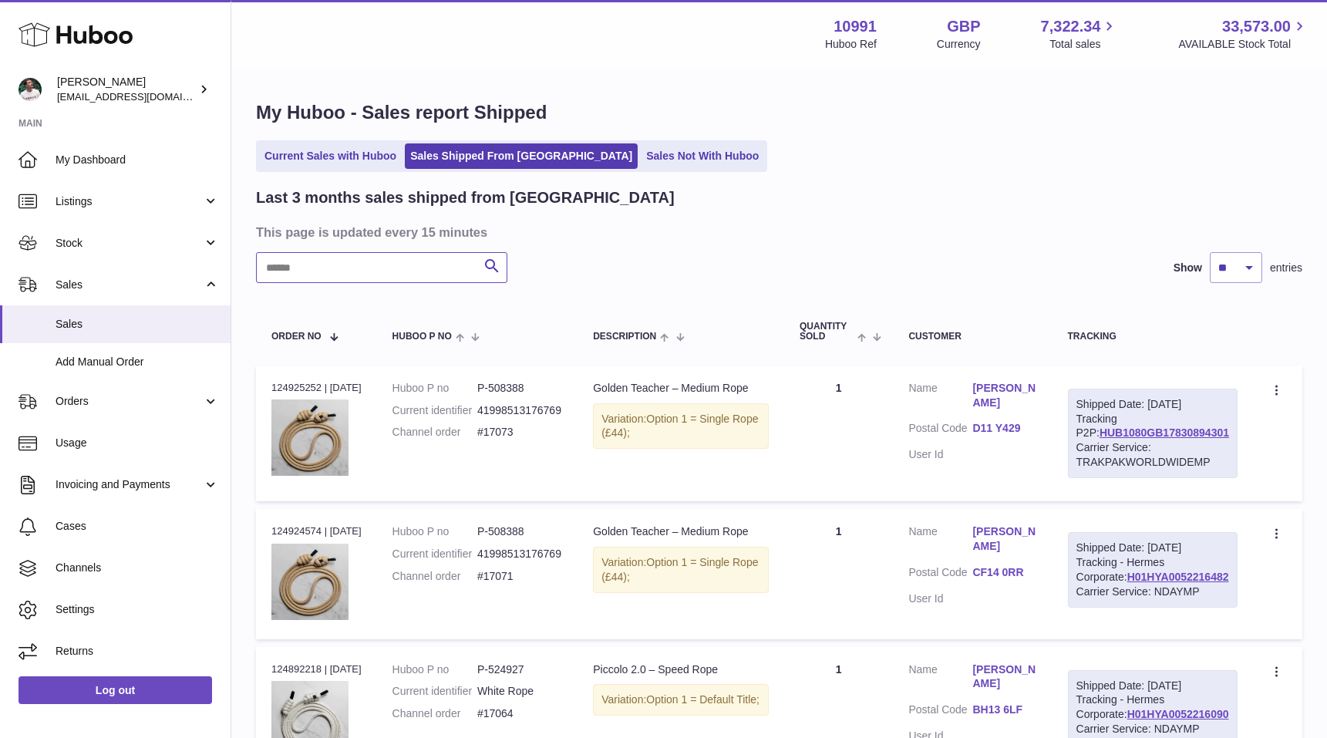
click at [386, 254] on input "text" at bounding box center [381, 267] width 251 height 31
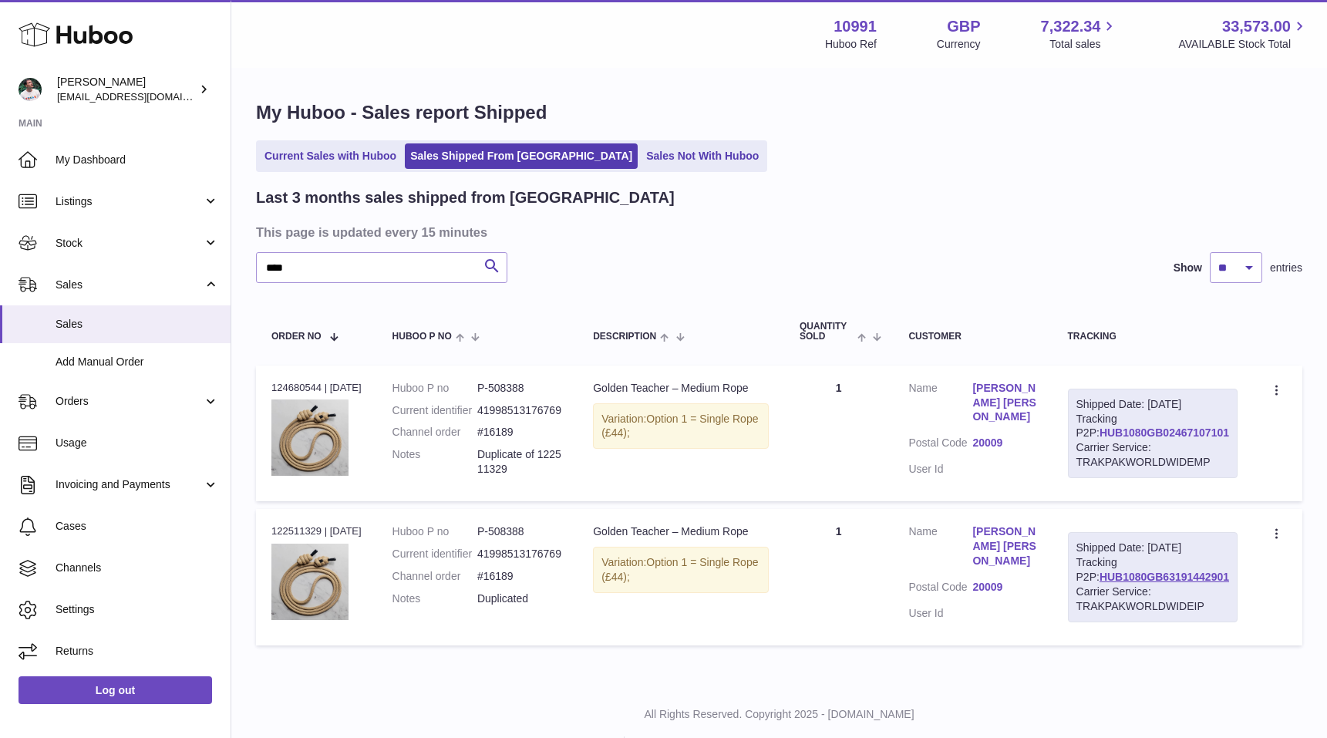
click at [1184, 439] on link "HUB1080GB02467107101" at bounding box center [1165, 432] width 130 height 12
click at [1134, 583] on link "HUB1080GB63191442901" at bounding box center [1165, 577] width 130 height 12
click at [415, 268] on input "****" at bounding box center [381, 267] width 251 height 31
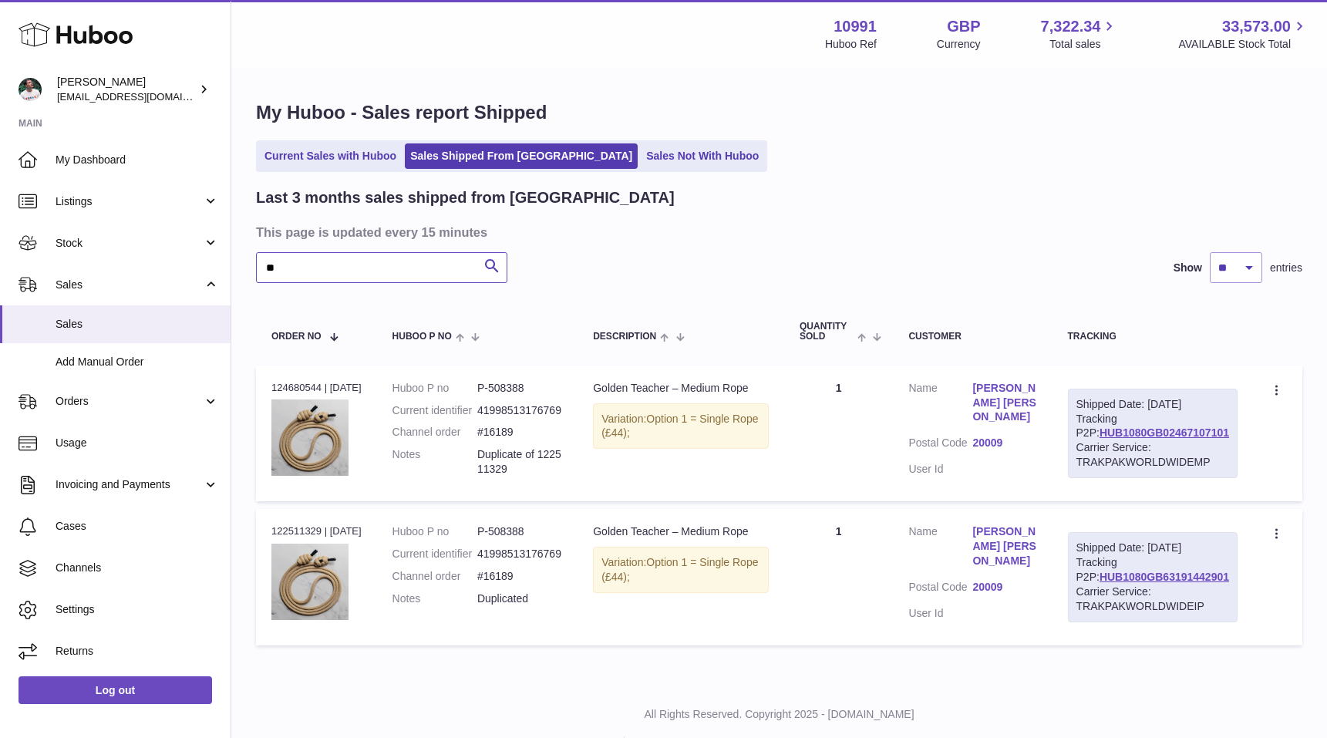
type input "*"
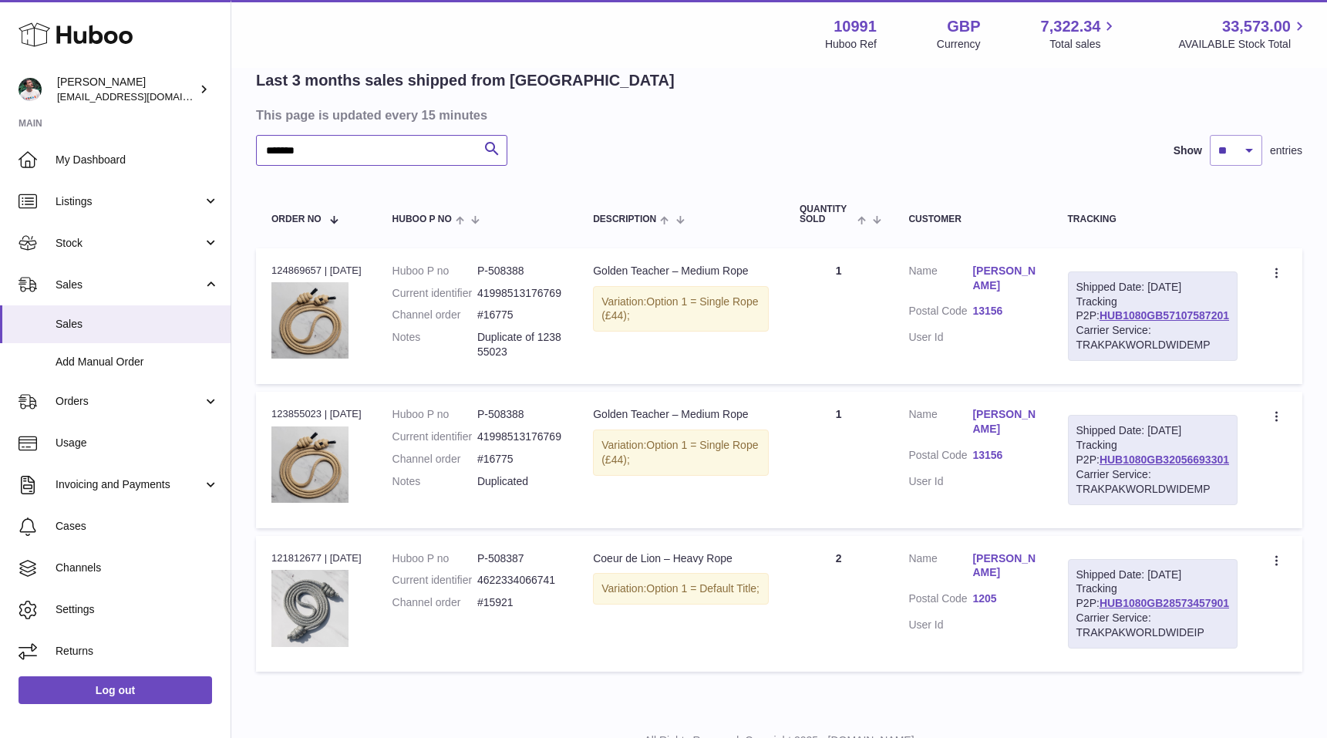
scroll to position [127, 0]
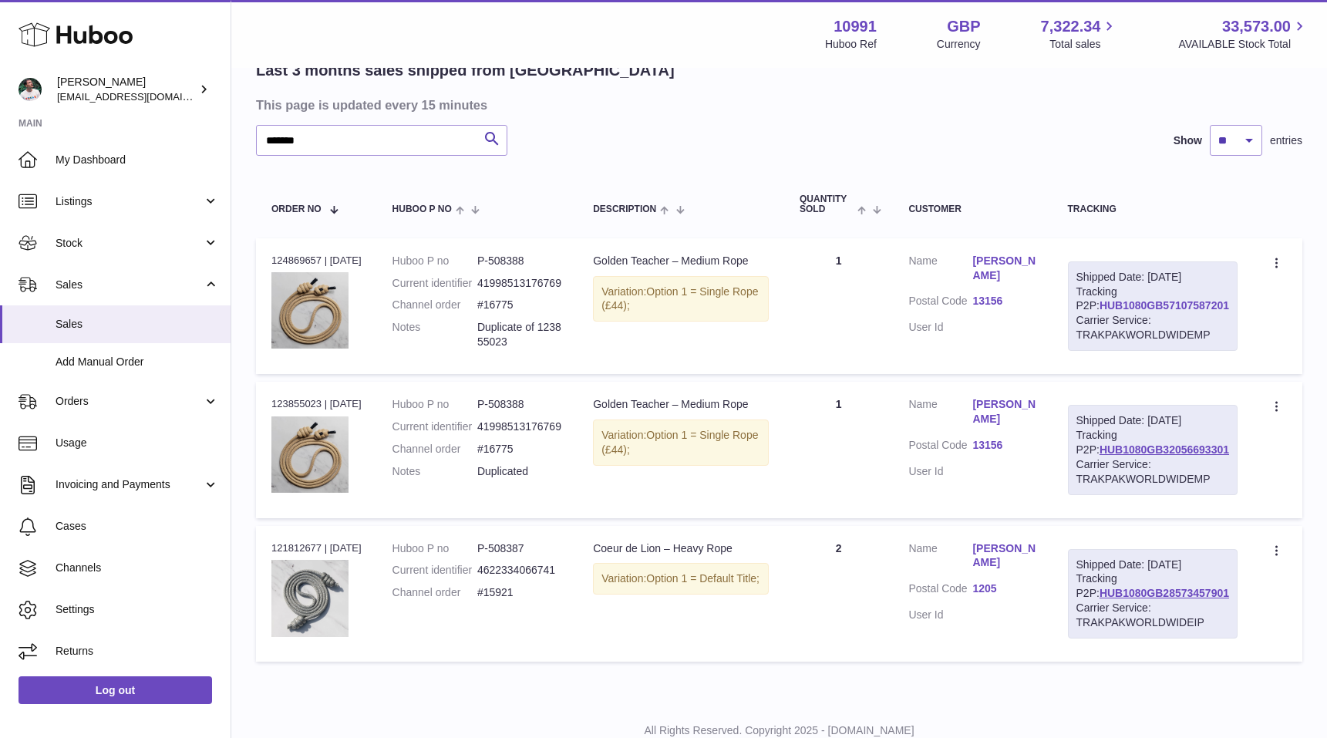
click at [1165, 312] on link "HUB1080GB57107587201" at bounding box center [1165, 305] width 130 height 12
click at [1110, 456] on link "HUB1080GB32056693301" at bounding box center [1165, 449] width 130 height 12
click at [346, 145] on input "*******" at bounding box center [381, 140] width 251 height 31
type input "*****"
